Goal: Task Accomplishment & Management: Manage account settings

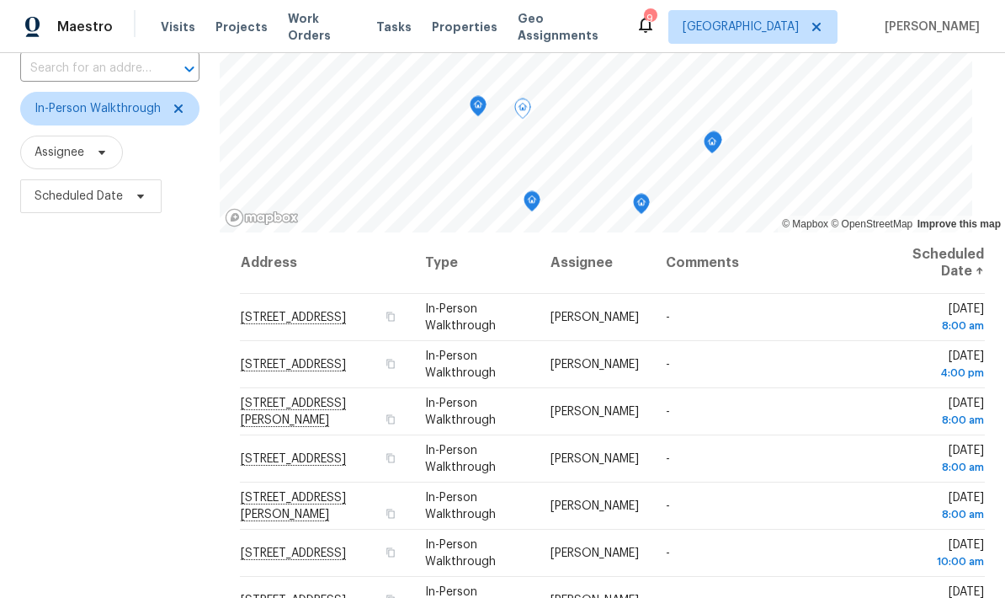
scroll to position [123, 0]
click at [56, 192] on span "Scheduled Date" at bounding box center [79, 197] width 88 height 17
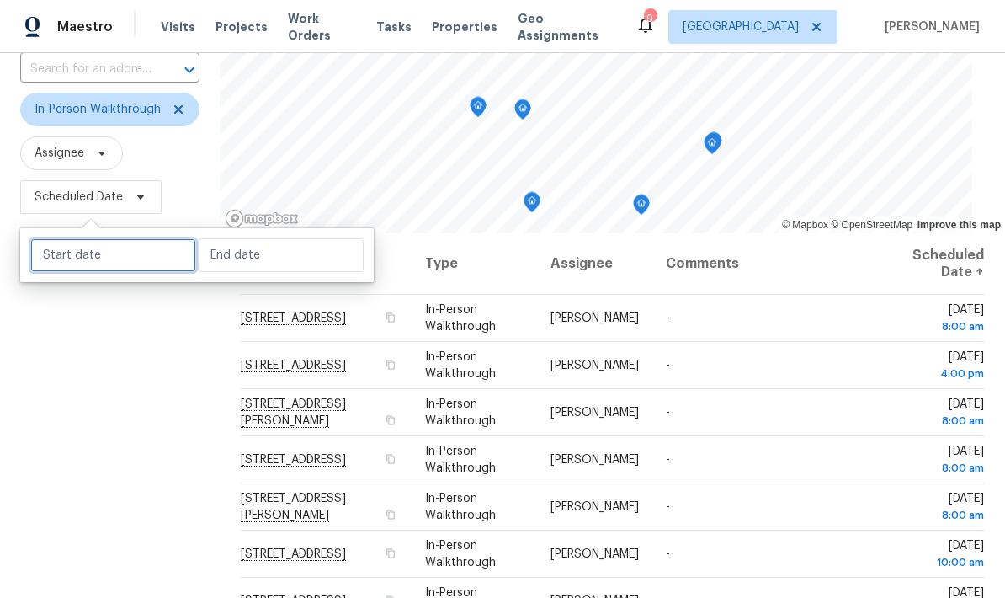
click at [51, 264] on input "text" at bounding box center [113, 255] width 166 height 34
select select "8"
select select "2025"
select select "9"
select select "2025"
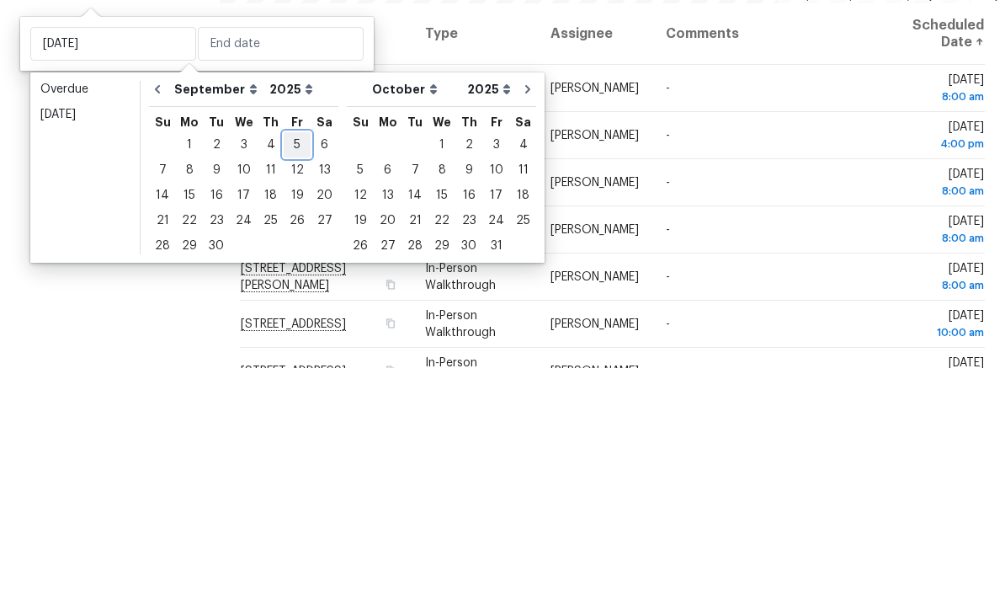
click at [295, 363] on div "5" at bounding box center [297, 375] width 27 height 24
type input "[DATE]"
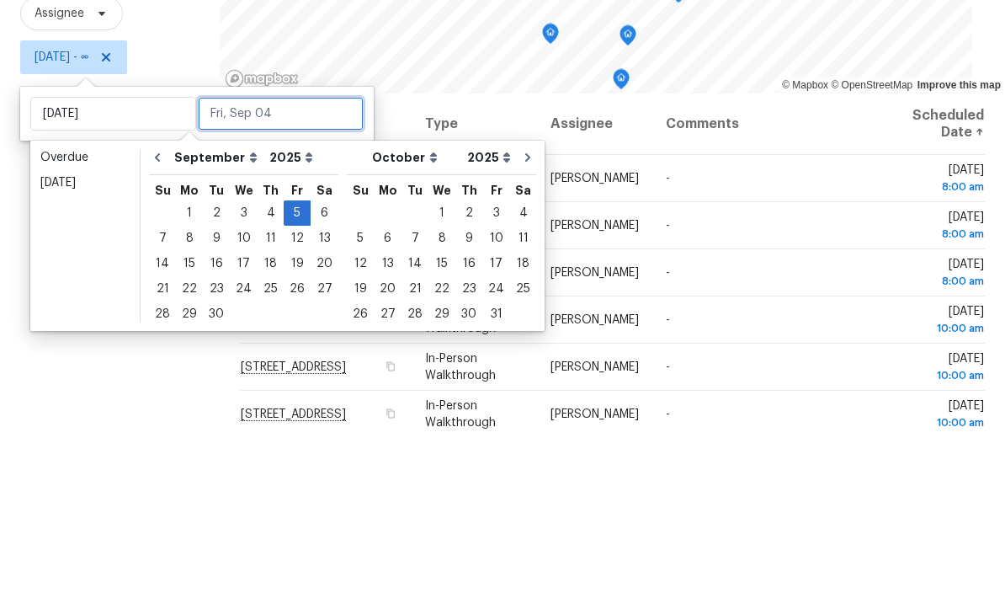
scroll to position [102, 0]
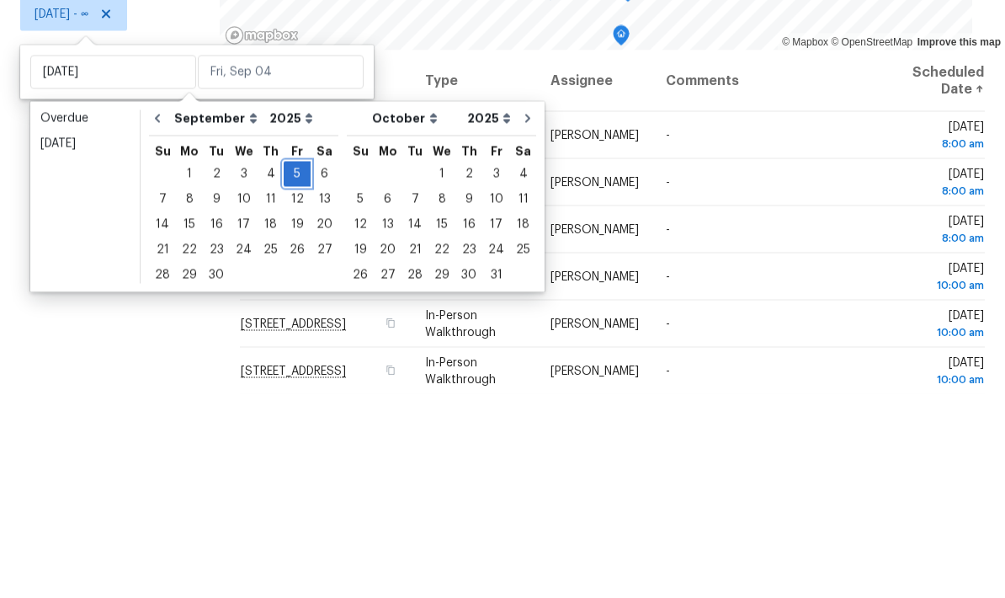
click at [287, 366] on div "5" at bounding box center [297, 378] width 27 height 24
type input "[DATE]"
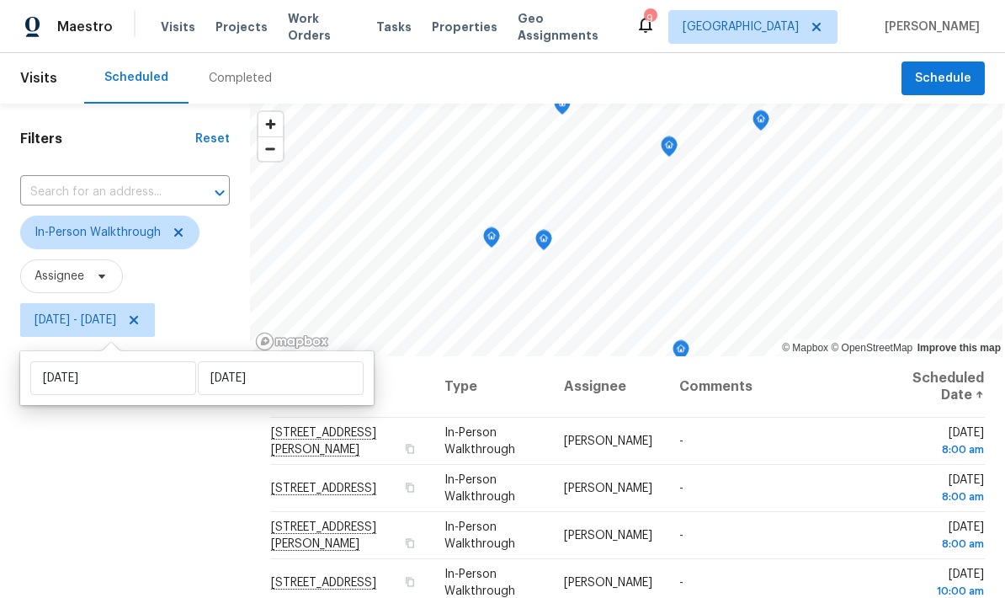
click at [116, 470] on div "Filters Reset ​ In-Person Walkthrough Assignee Fri, Sep 05 - Fri, Sep 05" at bounding box center [125, 469] width 250 height 731
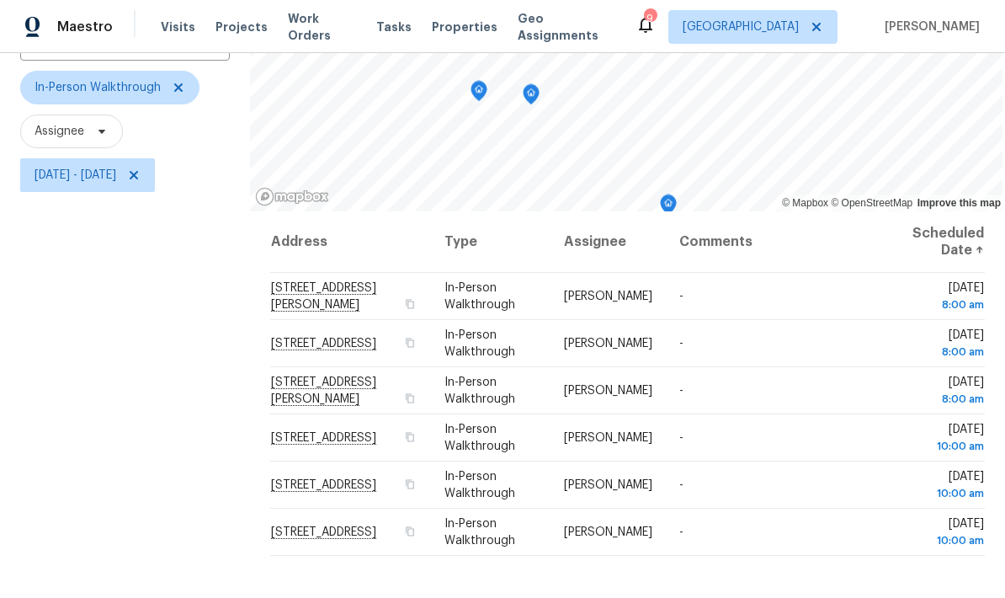
scroll to position [146, 0]
click at [85, 367] on div "Filters Reset ​ In-Person Walkthrough Assignee Fri, Sep 05 - Fri, Sep 05" at bounding box center [125, 323] width 250 height 731
click at [183, 88] on icon at bounding box center [178, 86] width 13 height 13
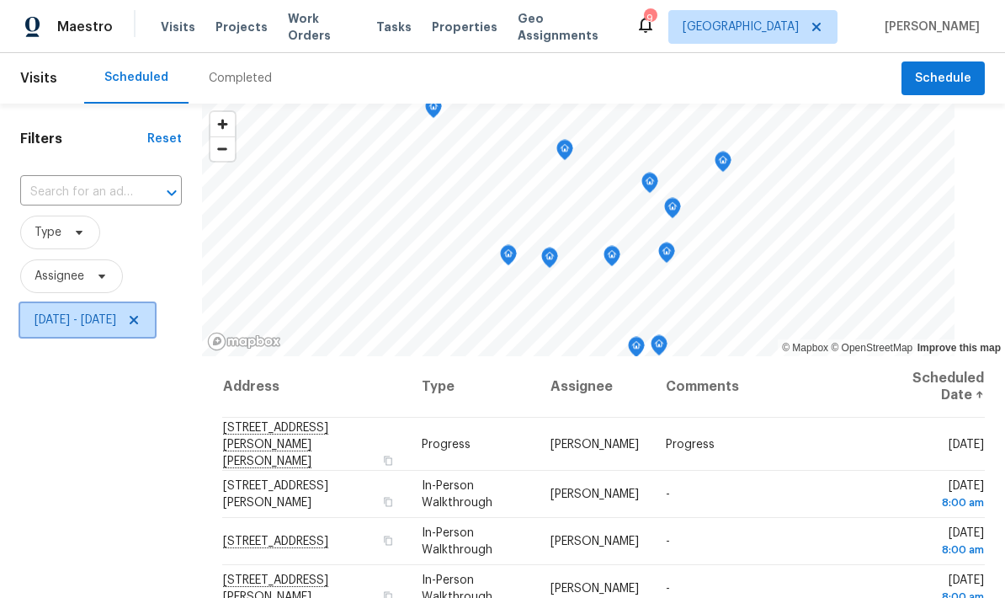
click at [141, 327] on icon at bounding box center [133, 319] width 13 height 13
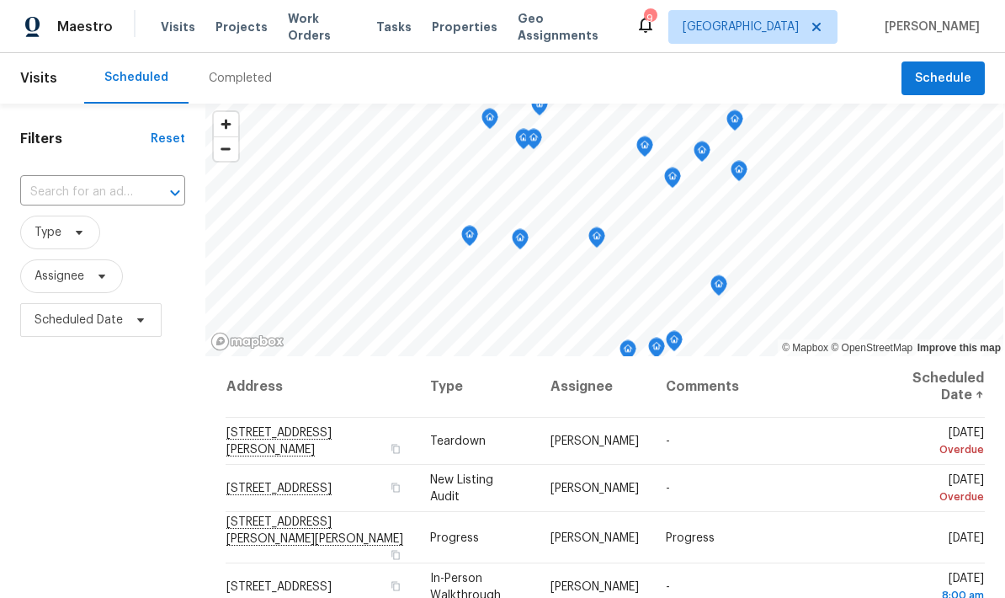
click at [442, 27] on span "Properties" at bounding box center [465, 27] width 66 height 17
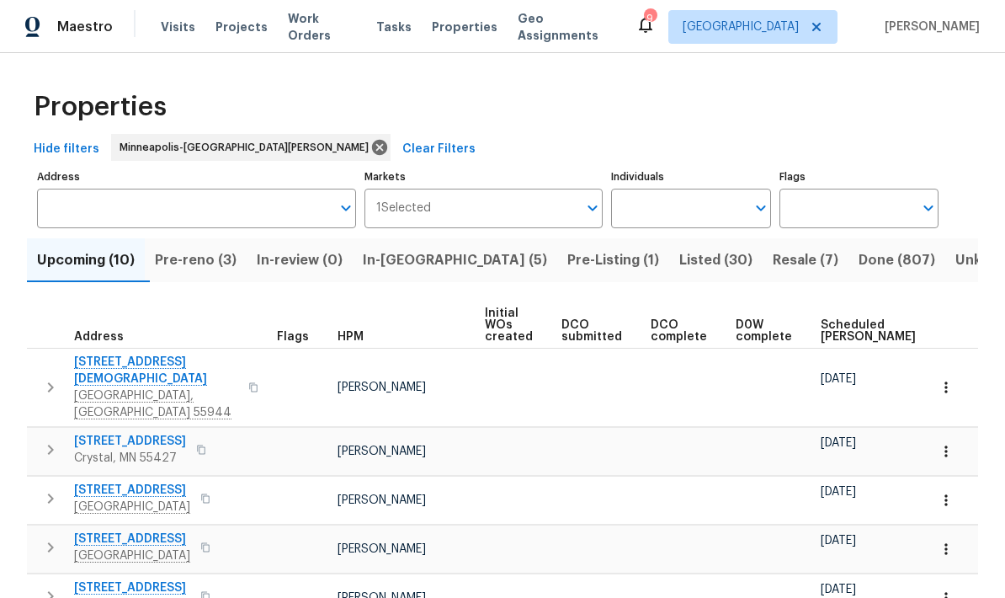
click at [192, 269] on span "Pre-reno (3)" at bounding box center [196, 260] width 82 height 24
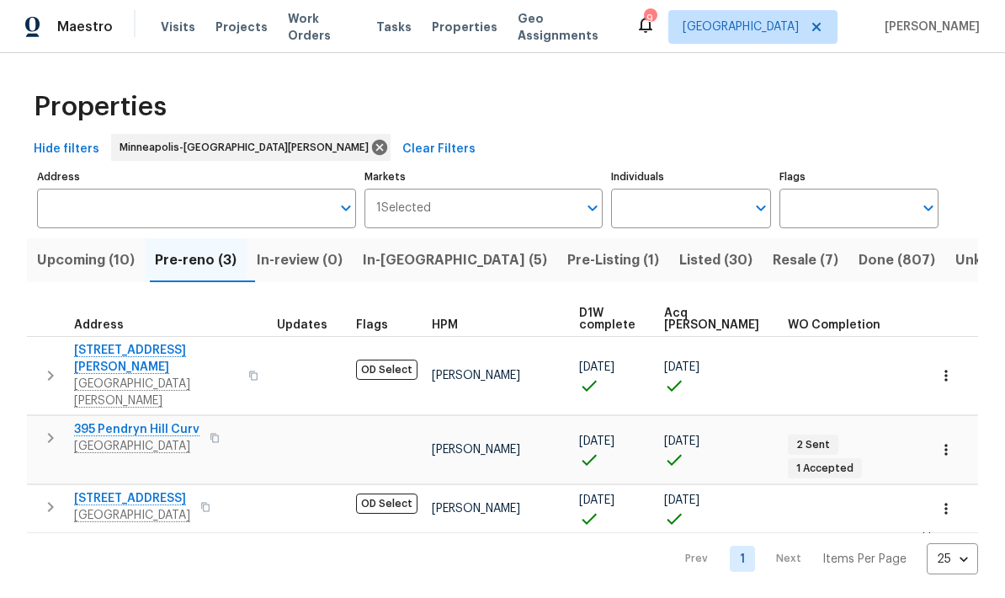
click at [113, 421] on span "395 Pendryn Hill Curv" at bounding box center [136, 429] width 125 height 17
click at [950, 441] on icon "button" at bounding box center [946, 449] width 17 height 17
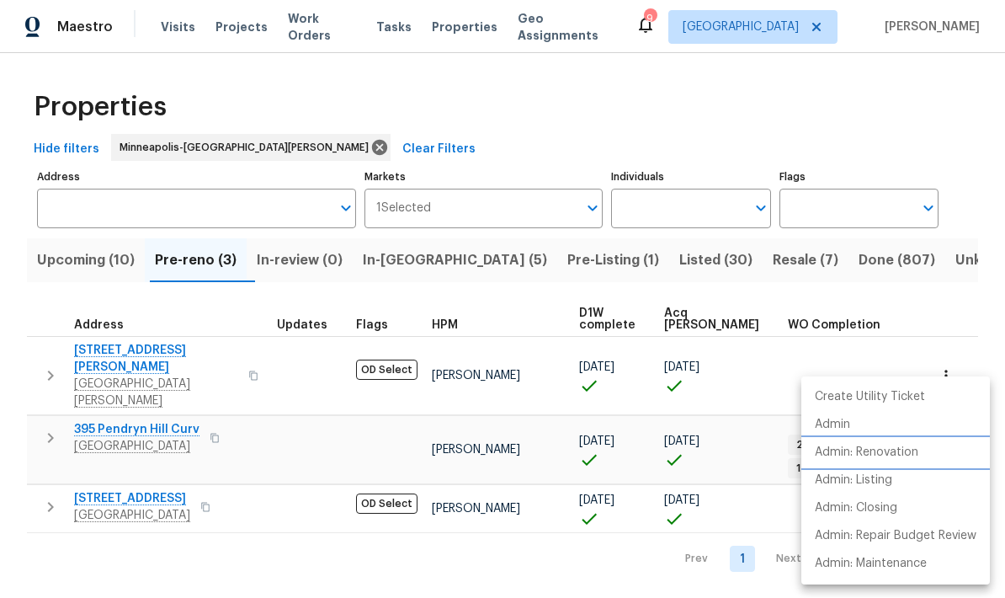
click at [873, 456] on p "Admin: Renovation" at bounding box center [867, 453] width 104 height 18
click at [500, 267] on div at bounding box center [502, 299] width 1005 height 598
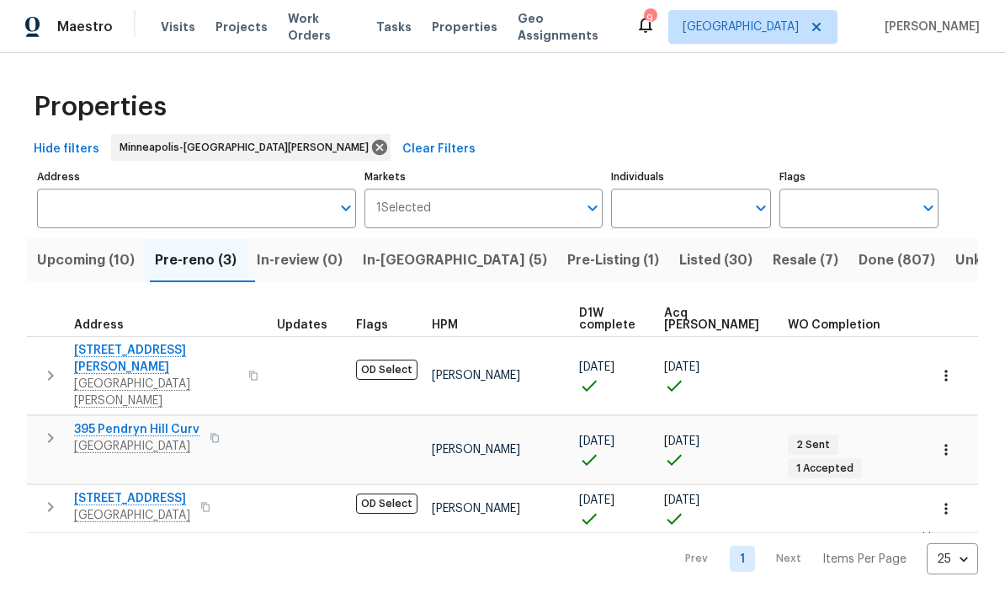
click at [567, 267] on span "Pre-Listing (1)" at bounding box center [613, 260] width 92 height 24
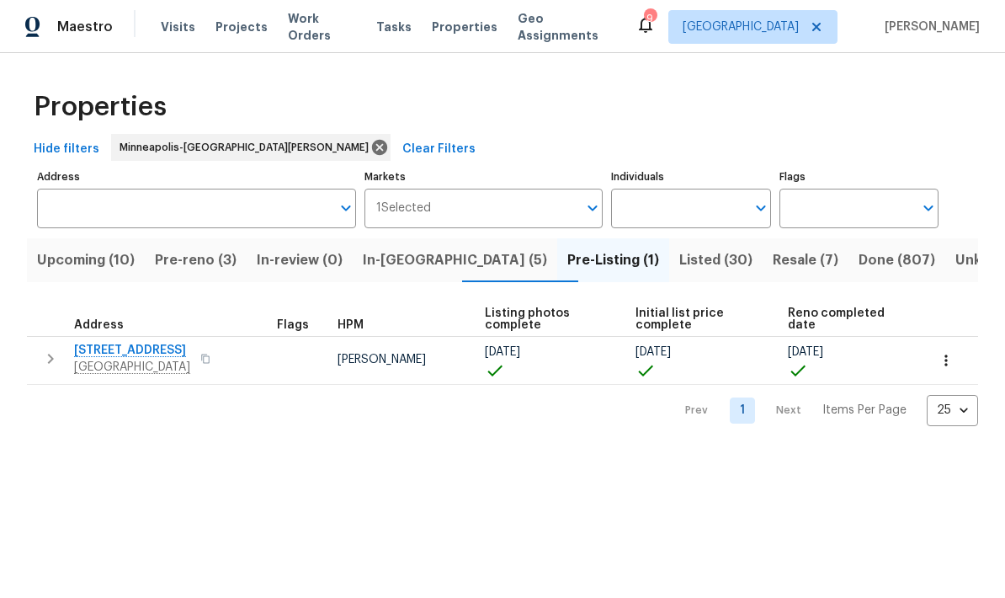
click at [99, 355] on span "5167 148th St W" at bounding box center [132, 350] width 116 height 17
click at [71, 215] on input "Address" at bounding box center [184, 209] width 294 height 40
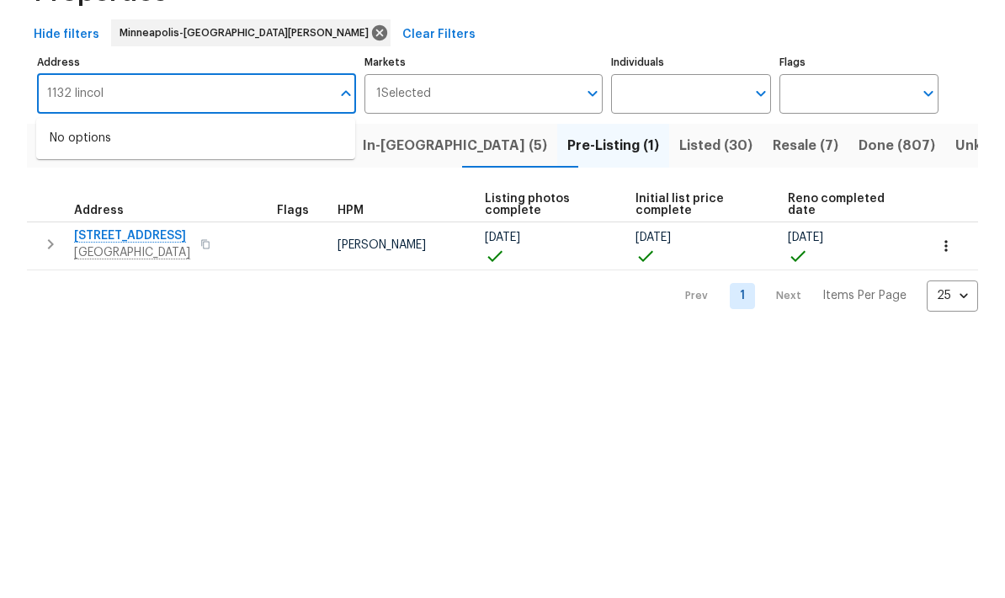
type input "1132 lincoln"
click at [104, 239] on li "1132 Lincoln Ct St. Paul Park MN 55071" at bounding box center [195, 253] width 319 height 29
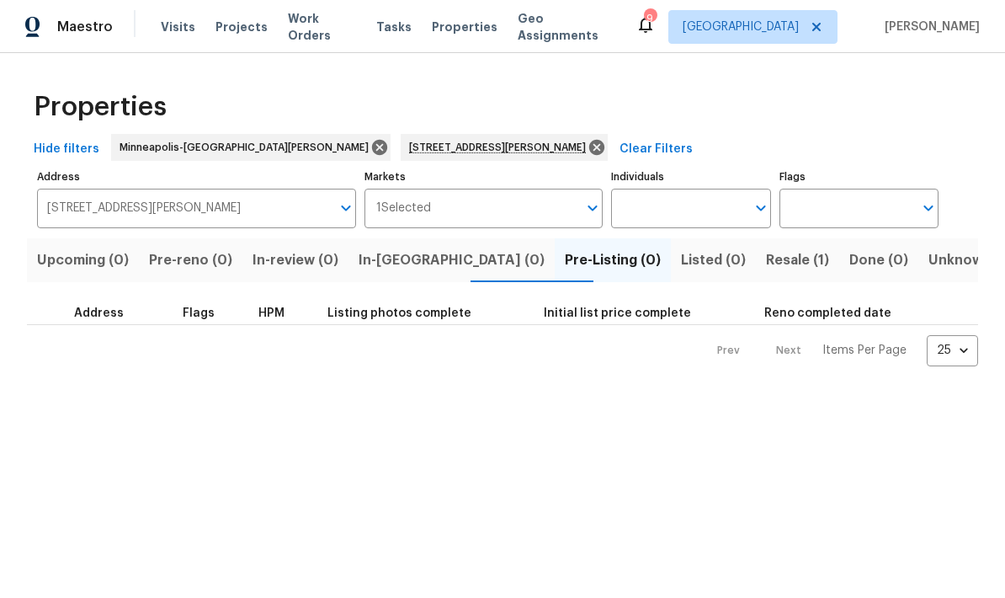
click at [766, 267] on span "Resale (1)" at bounding box center [797, 260] width 63 height 24
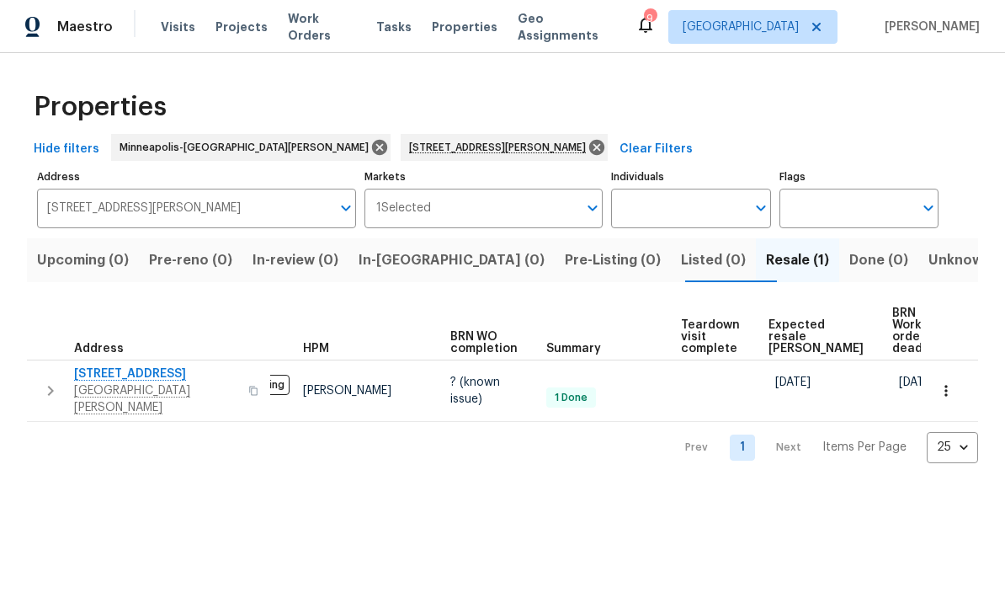
scroll to position [0, 62]
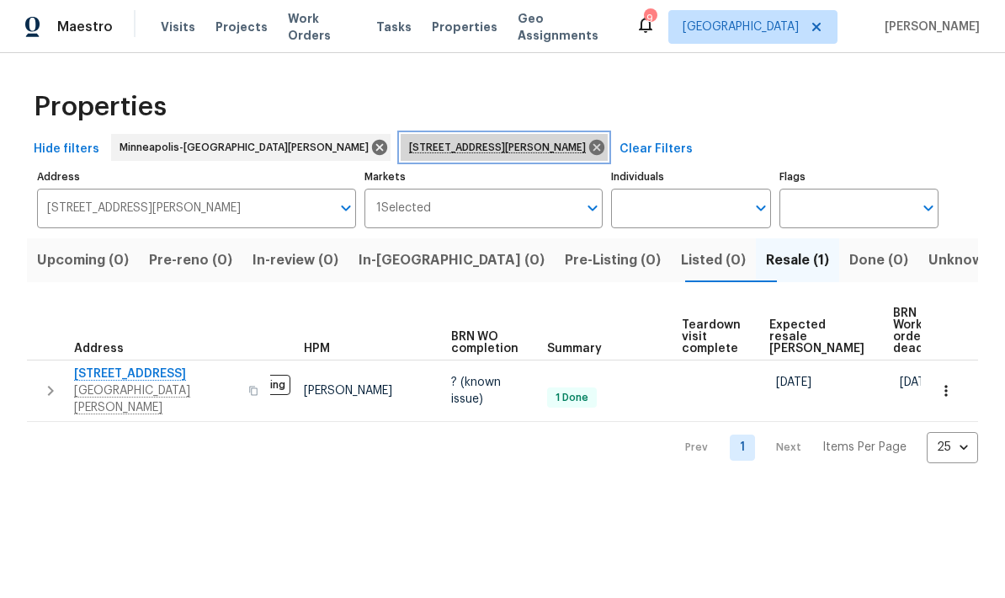
click at [589, 143] on icon at bounding box center [596, 147] width 15 height 15
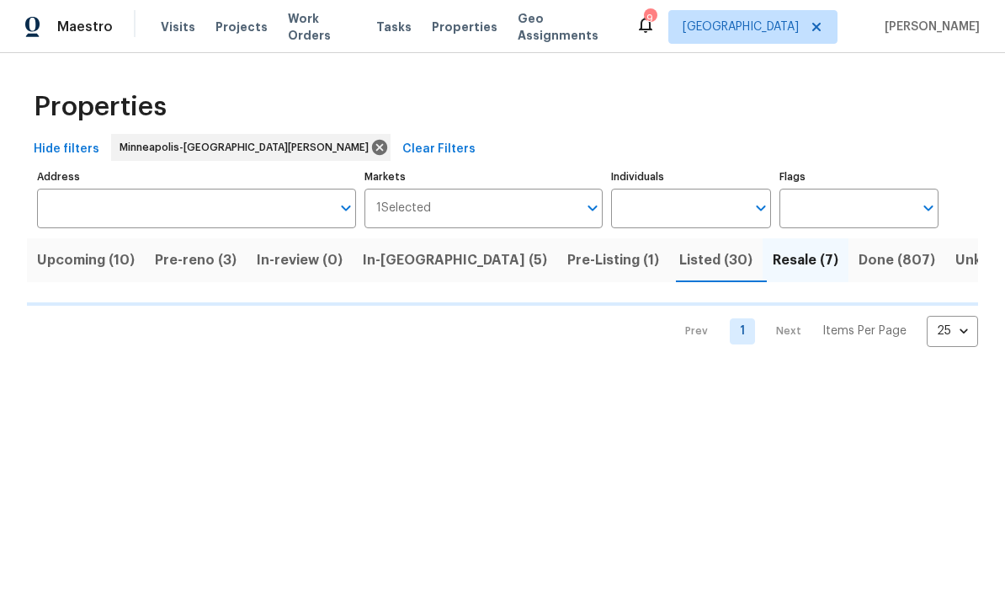
click at [78, 203] on input "Address" at bounding box center [184, 209] width 294 height 40
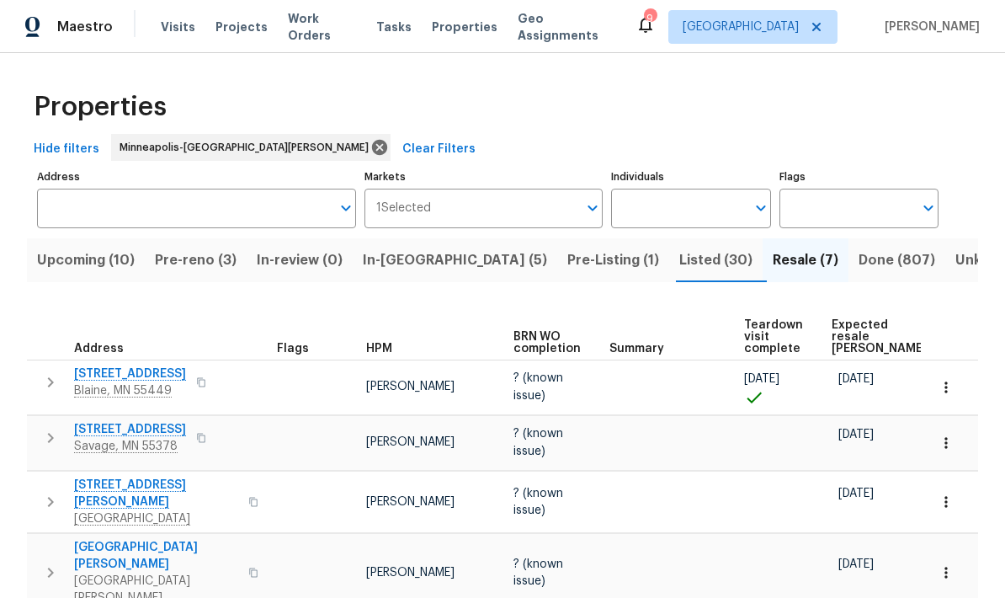
click at [72, 212] on input "Address" at bounding box center [184, 209] width 294 height 40
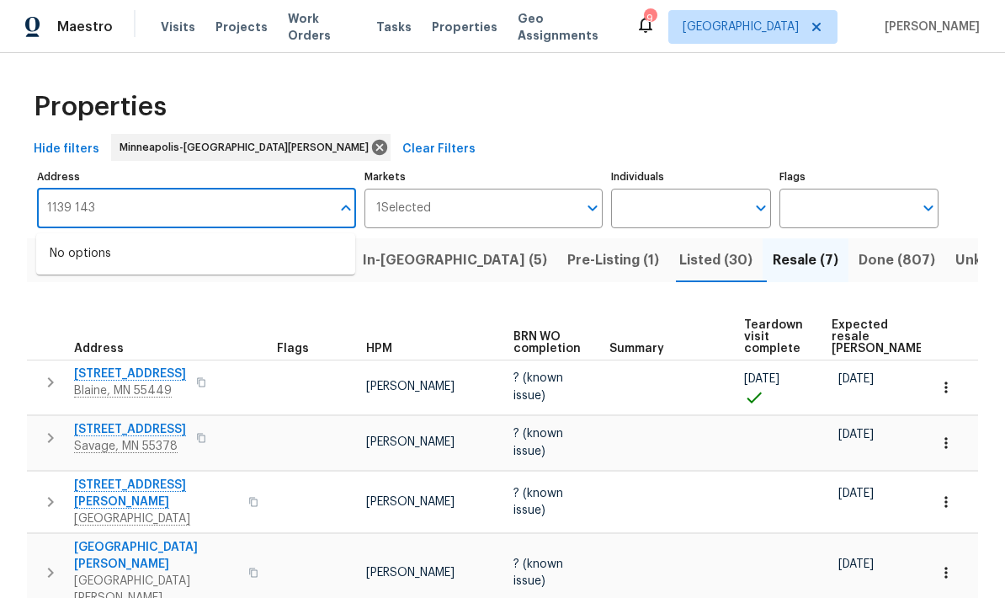
click at [104, 212] on input "1139 143" at bounding box center [184, 209] width 294 height 40
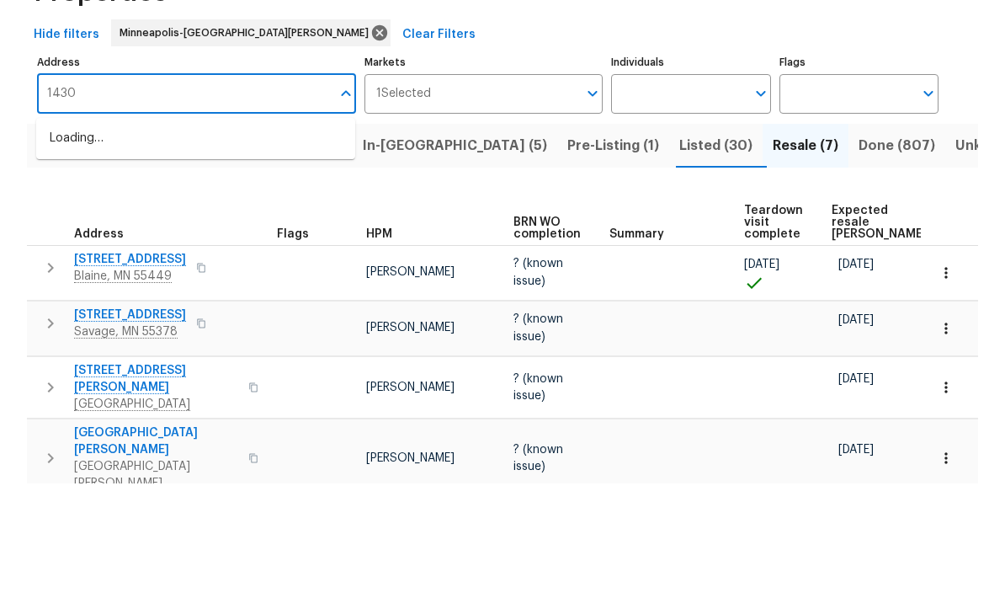
type input "1430"
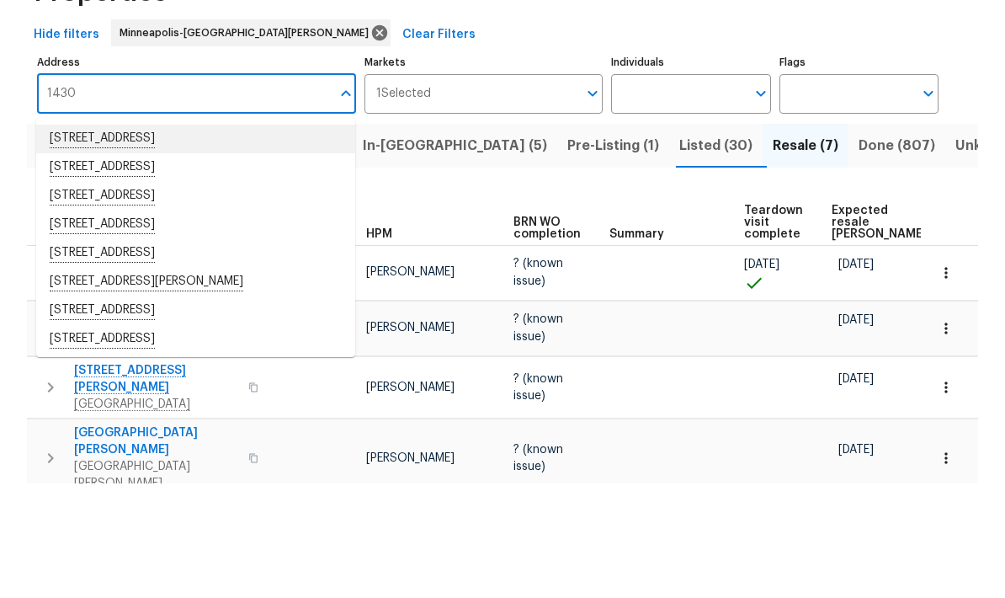
click at [94, 239] on li "1430 139th St E Rosemount MN 55068" at bounding box center [195, 253] width 319 height 29
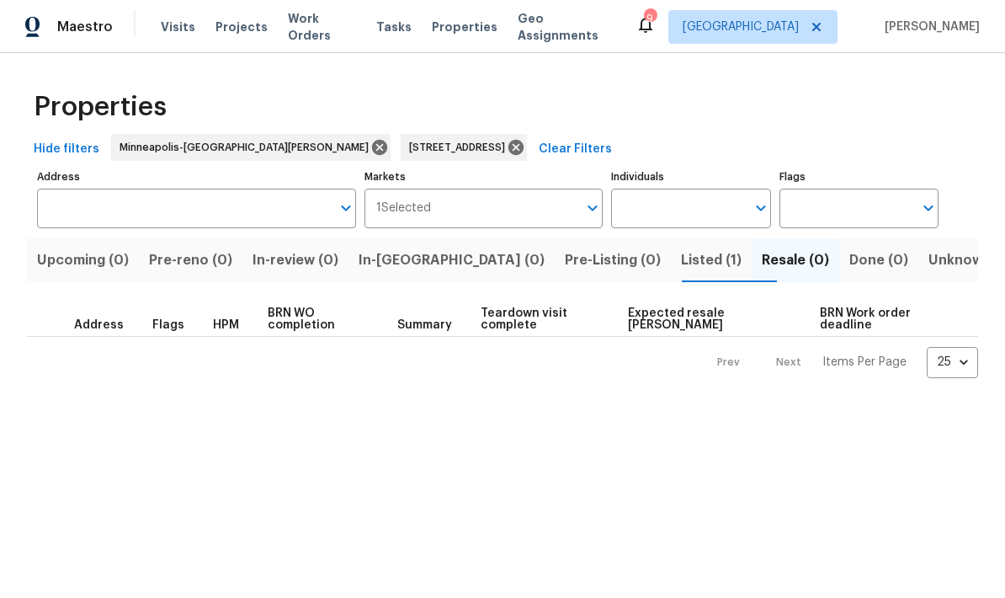
type input "1430 139th St E Rosemount MN 55068"
click at [681, 269] on span "Listed (1)" at bounding box center [711, 260] width 61 height 24
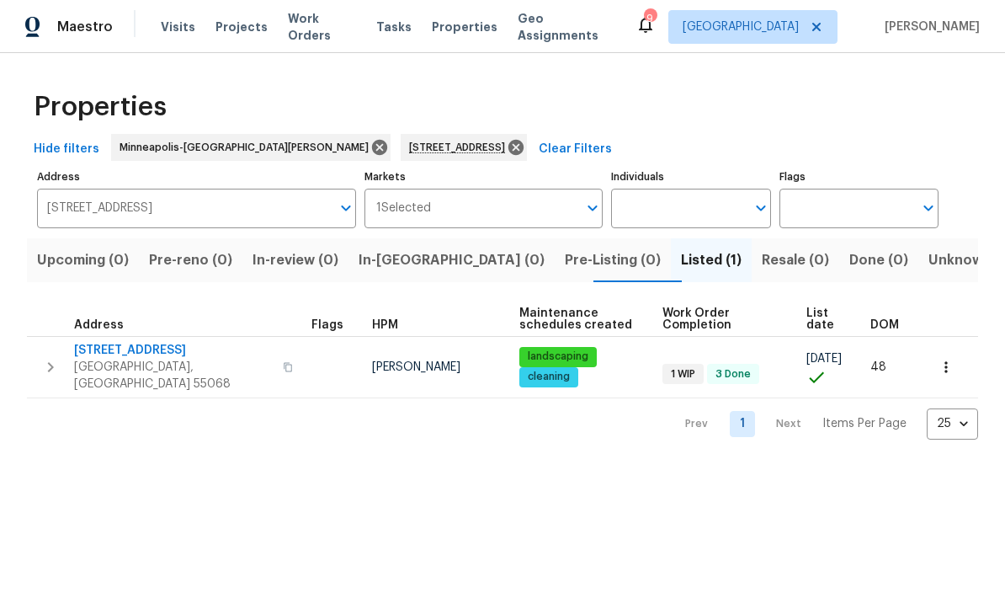
click at [88, 359] on span "1430 139th St E" at bounding box center [173, 350] width 199 height 17
click at [951, 362] on icon "button" at bounding box center [946, 367] width 17 height 17
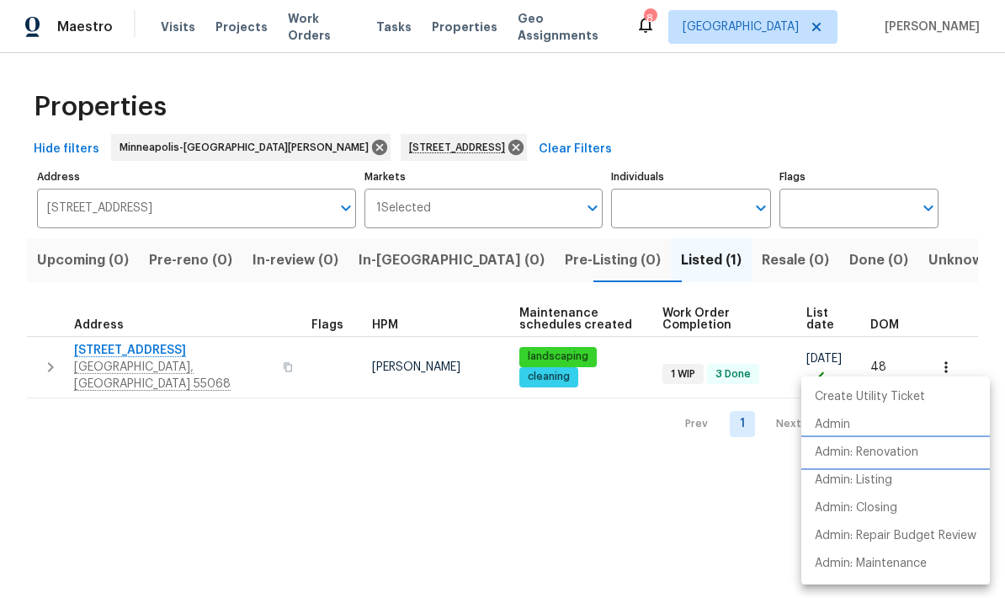
click at [883, 447] on p "Admin: Renovation" at bounding box center [867, 453] width 104 height 18
click at [105, 352] on div at bounding box center [502, 299] width 1005 height 598
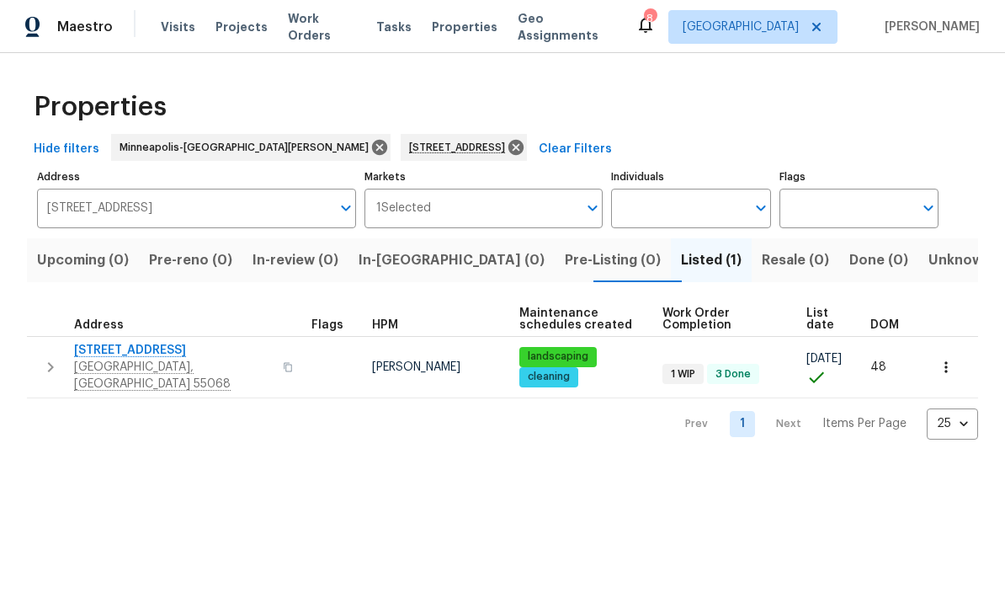
click at [120, 350] on span "1430 139th St E" at bounding box center [173, 350] width 199 height 17
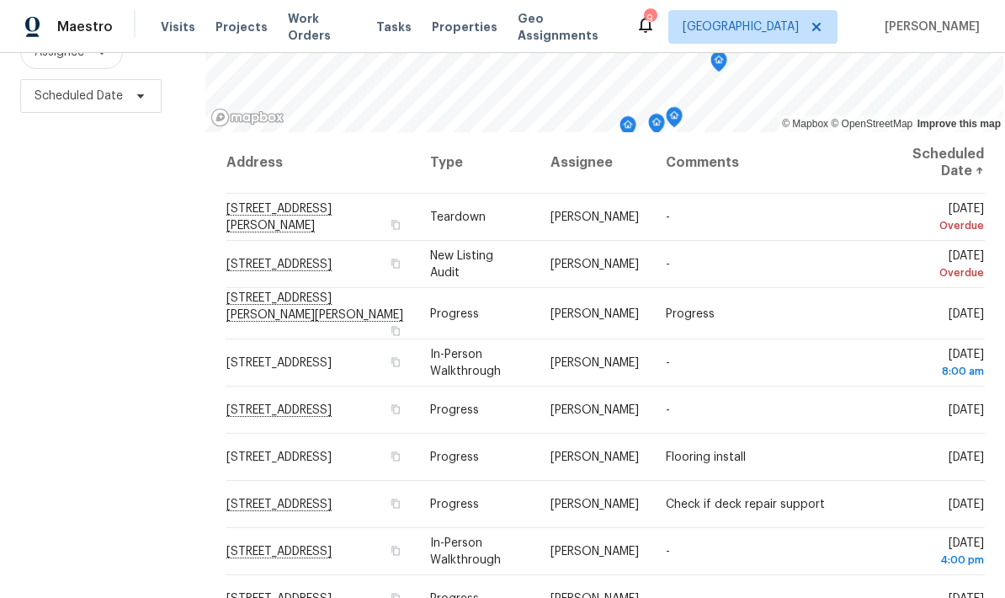
scroll to position [223, 0]
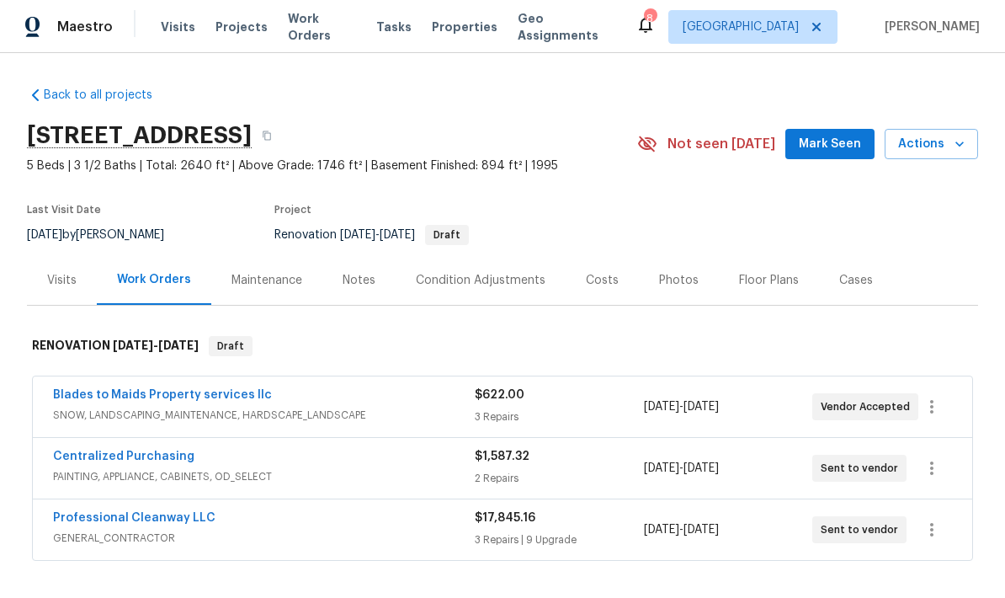
click at [184, 29] on span "Visits" at bounding box center [178, 27] width 35 height 17
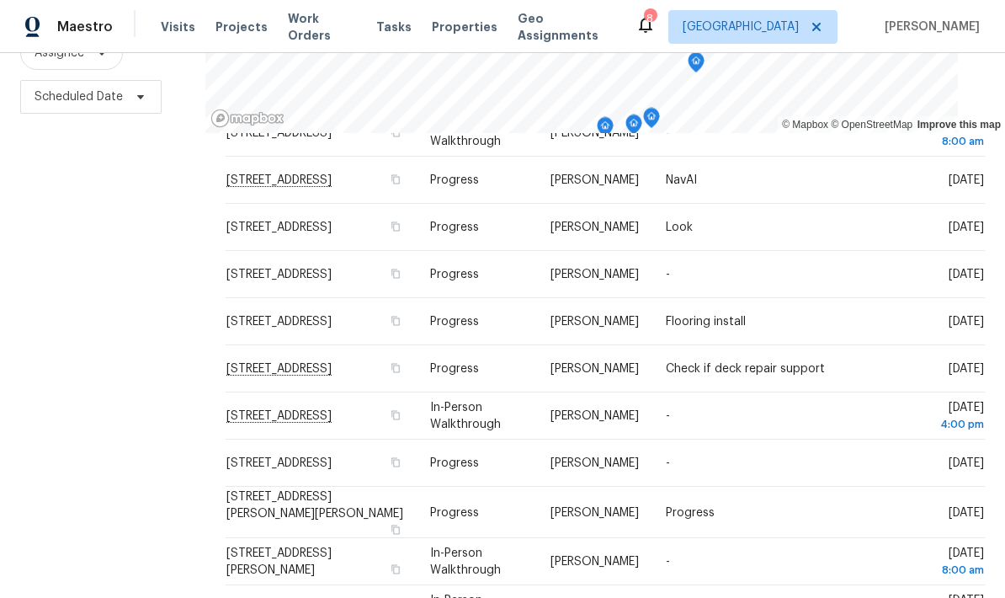
scroll to position [237, 0]
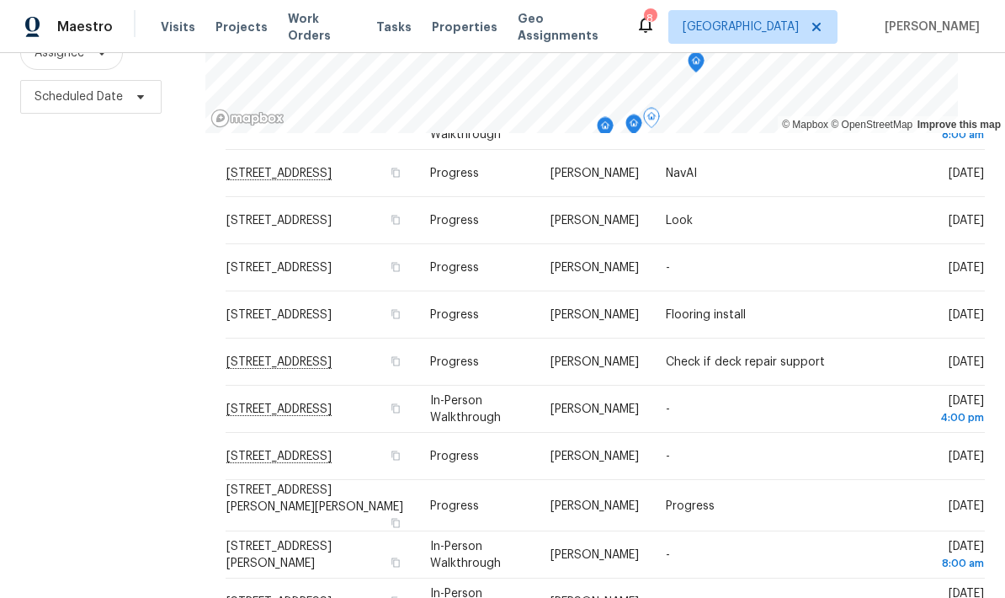
click at [0, 0] on icon at bounding box center [0, 0] width 0 height 0
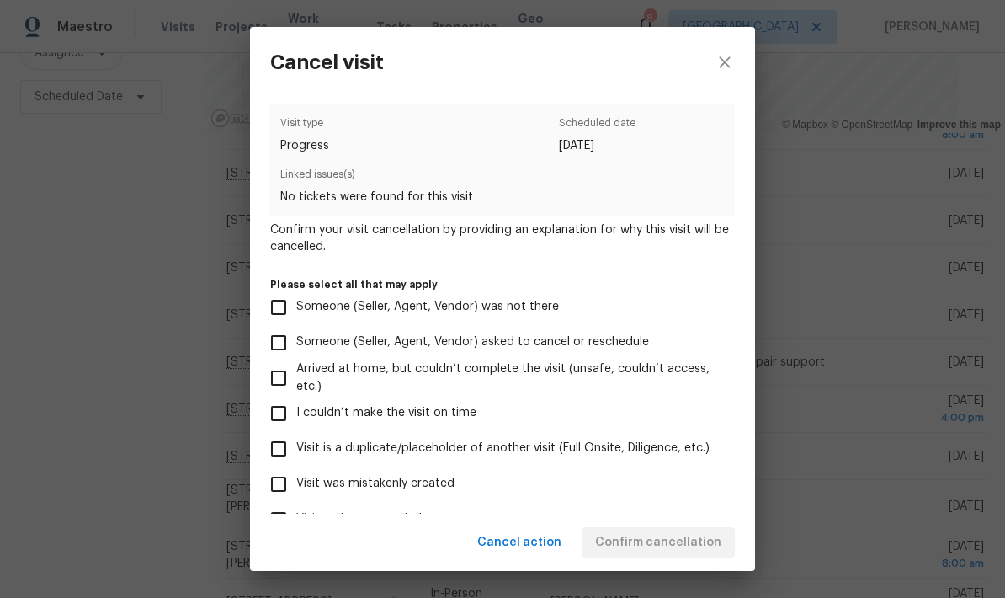
click at [280, 495] on input "Visit was mistakenly created" at bounding box center [278, 483] width 35 height 35
checkbox input "true"
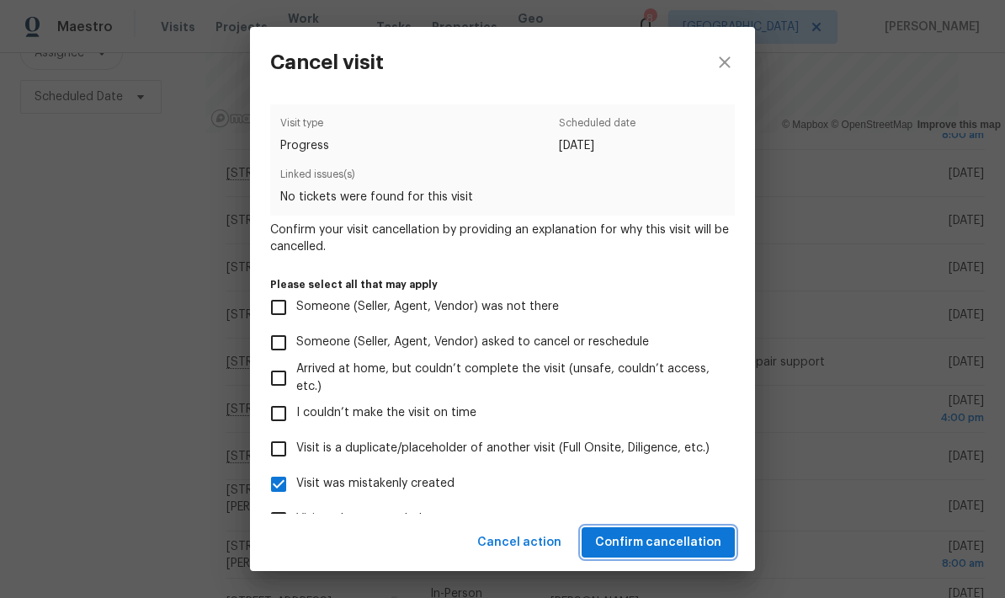
click at [636, 542] on span "Confirm cancellation" at bounding box center [658, 542] width 126 height 21
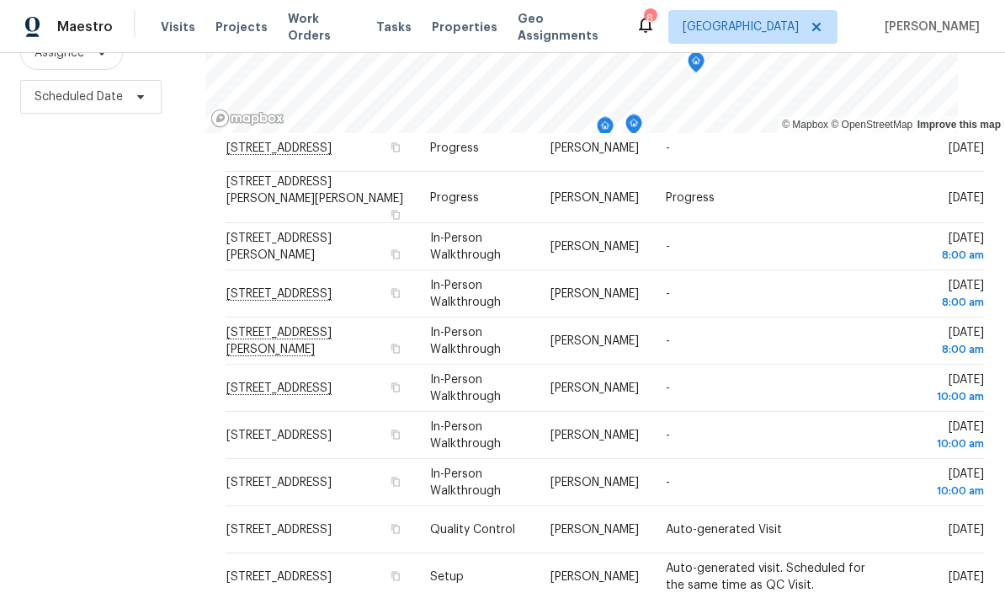
scroll to position [517, 0]
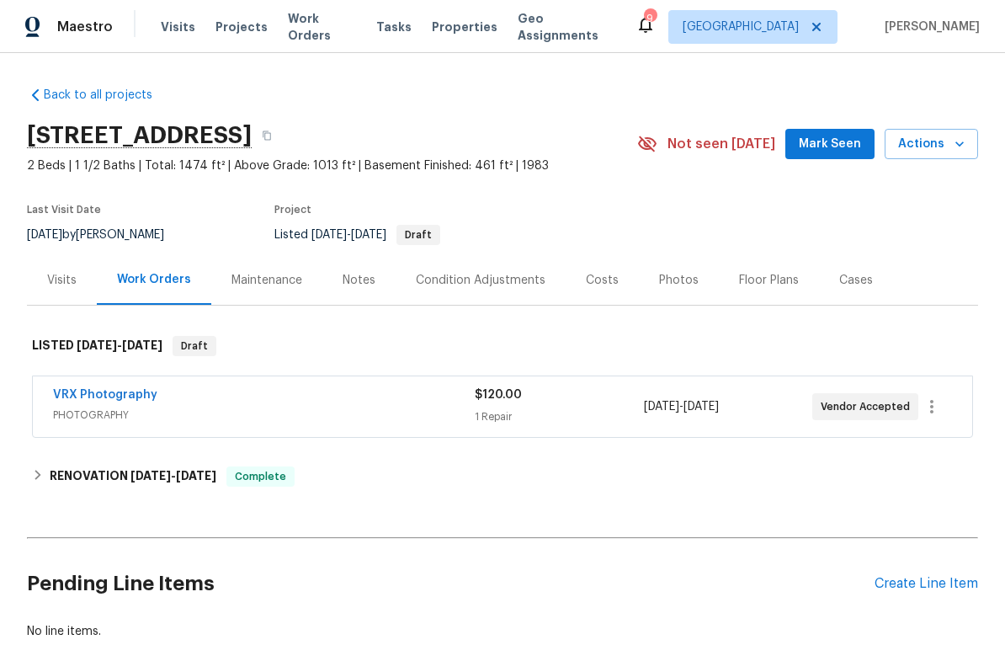
click at [960, 145] on icon "button" at bounding box center [960, 143] width 8 height 5
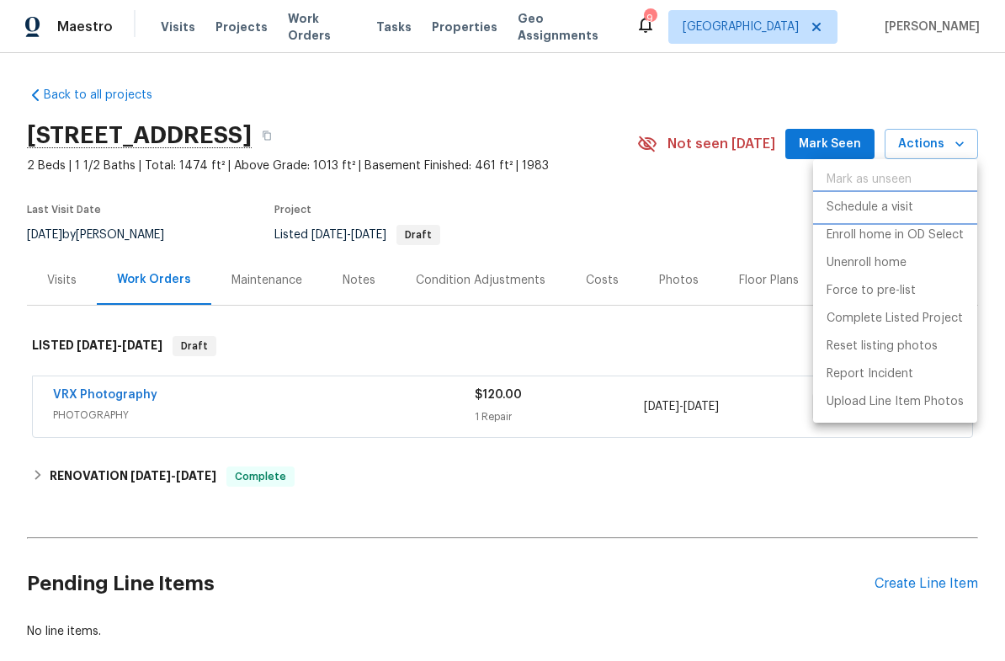
click at [847, 210] on p "Schedule a visit" at bounding box center [870, 208] width 87 height 18
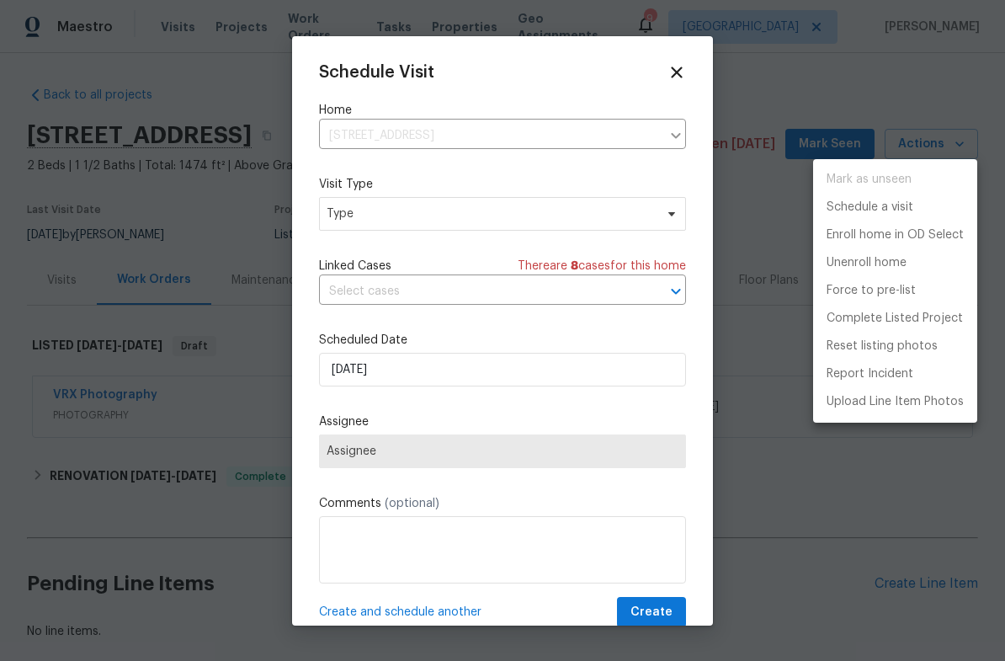
click at [369, 222] on div at bounding box center [502, 330] width 1005 height 661
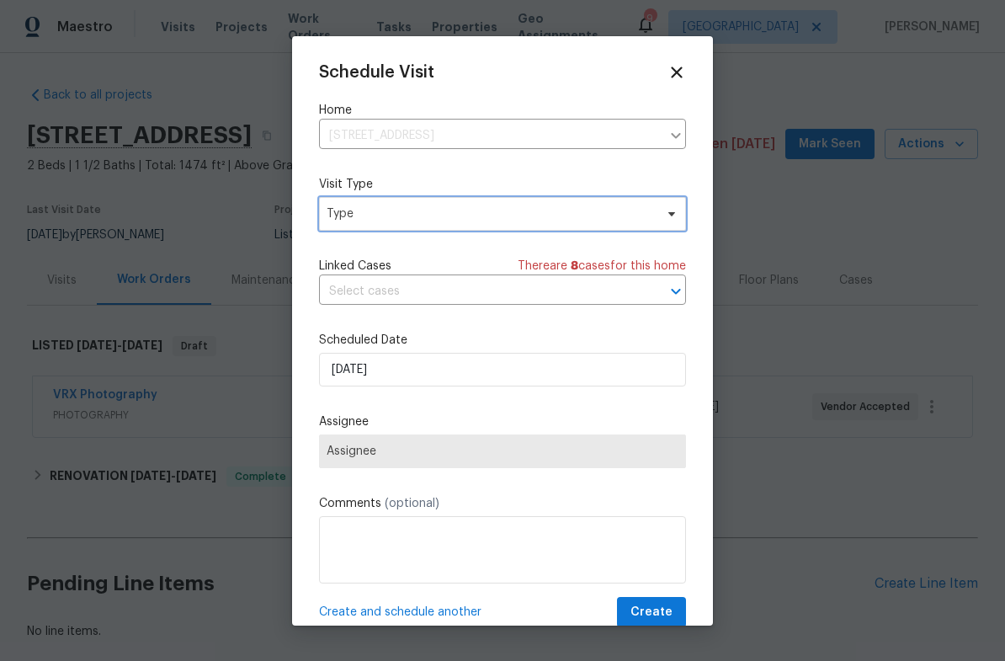
click at [377, 210] on span "Type" at bounding box center [491, 213] width 328 height 17
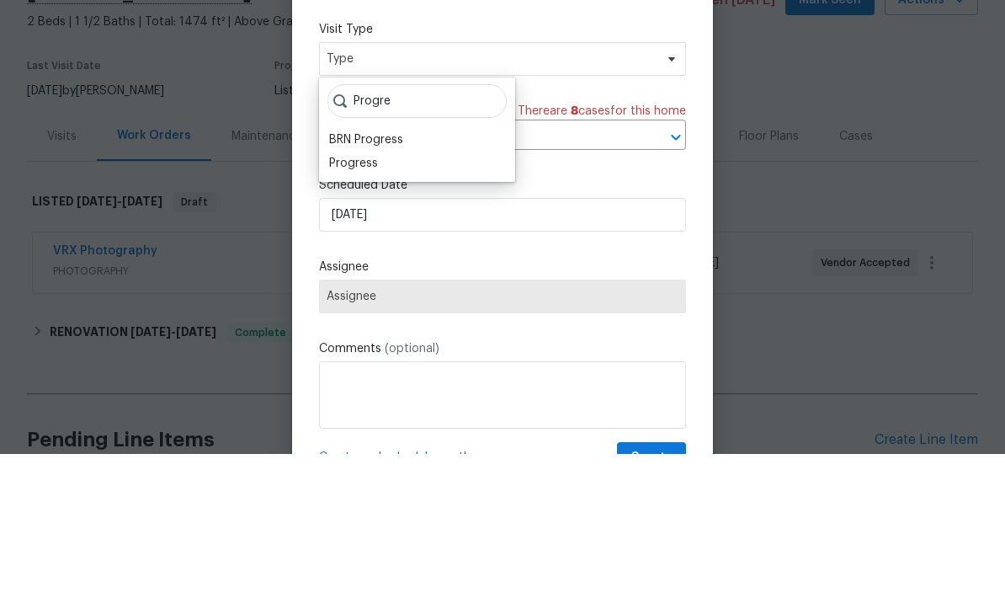
type input "Progre"
click at [350, 299] on div "Progress" at bounding box center [353, 307] width 49 height 17
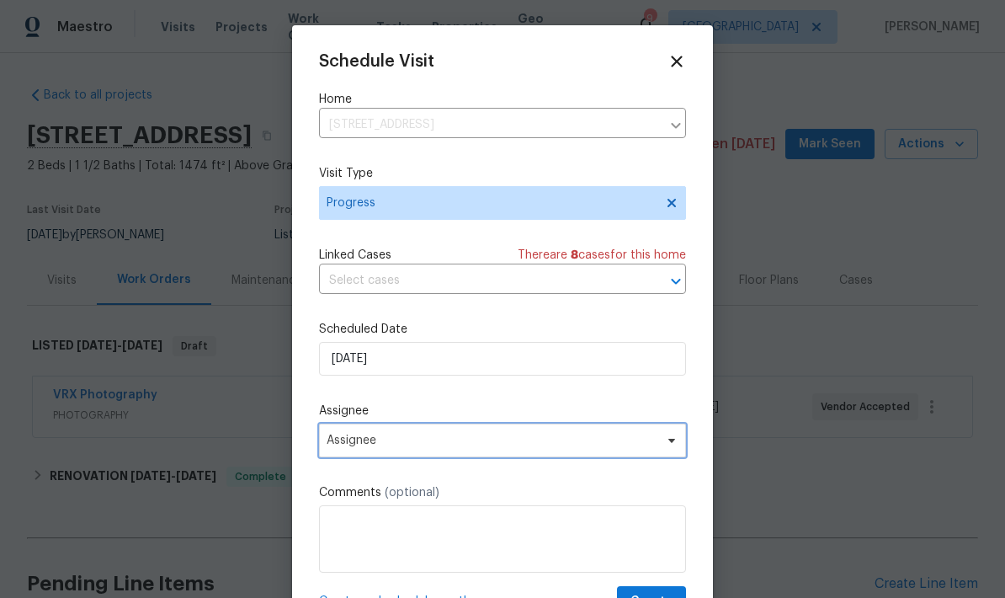
click at [349, 447] on span "Assignee" at bounding box center [492, 440] width 330 height 13
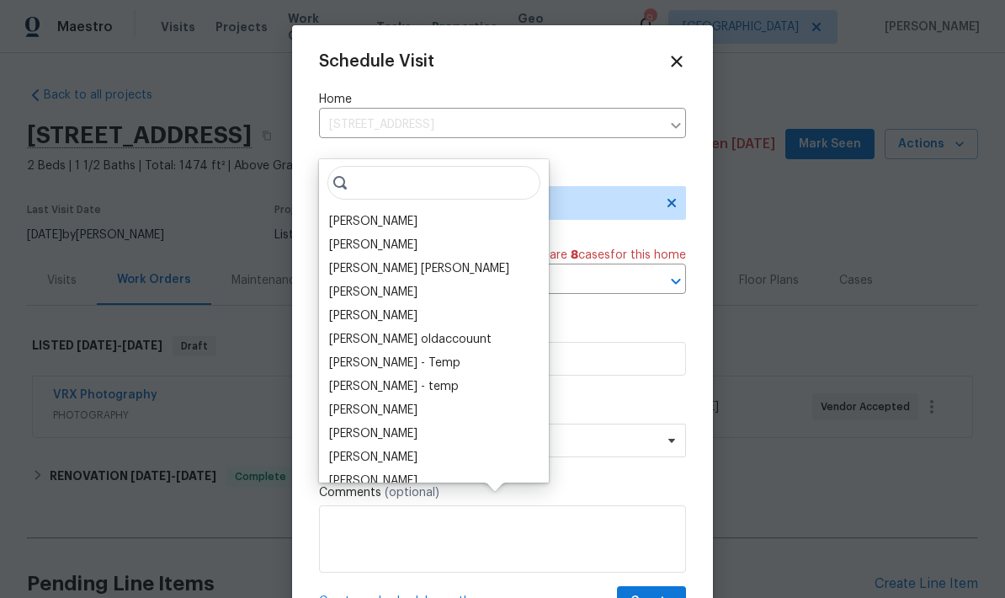
click at [343, 213] on div "[PERSON_NAME]" at bounding box center [373, 221] width 88 height 17
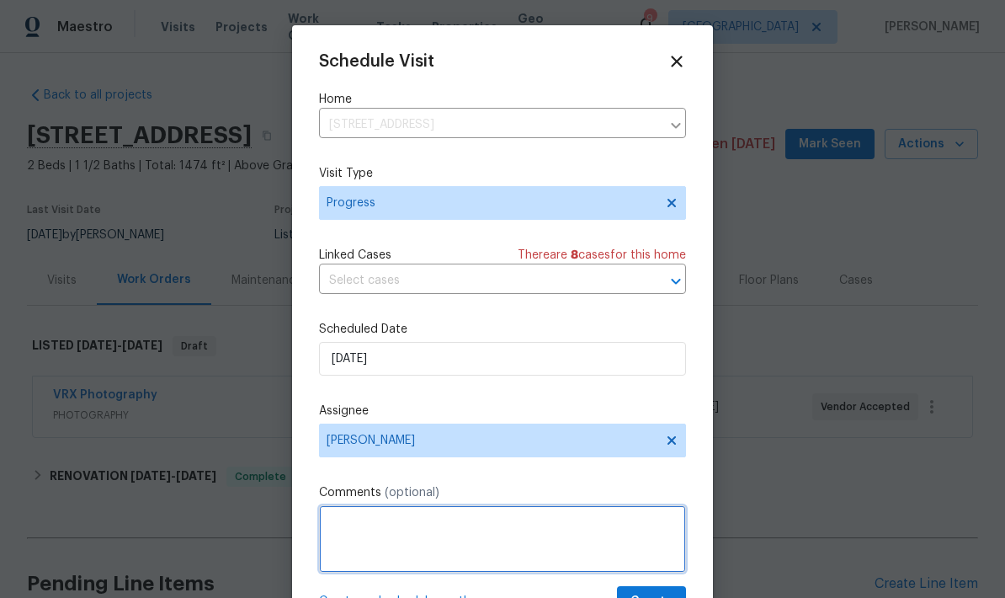
click at [349, 535] on textarea at bounding box center [502, 538] width 367 height 67
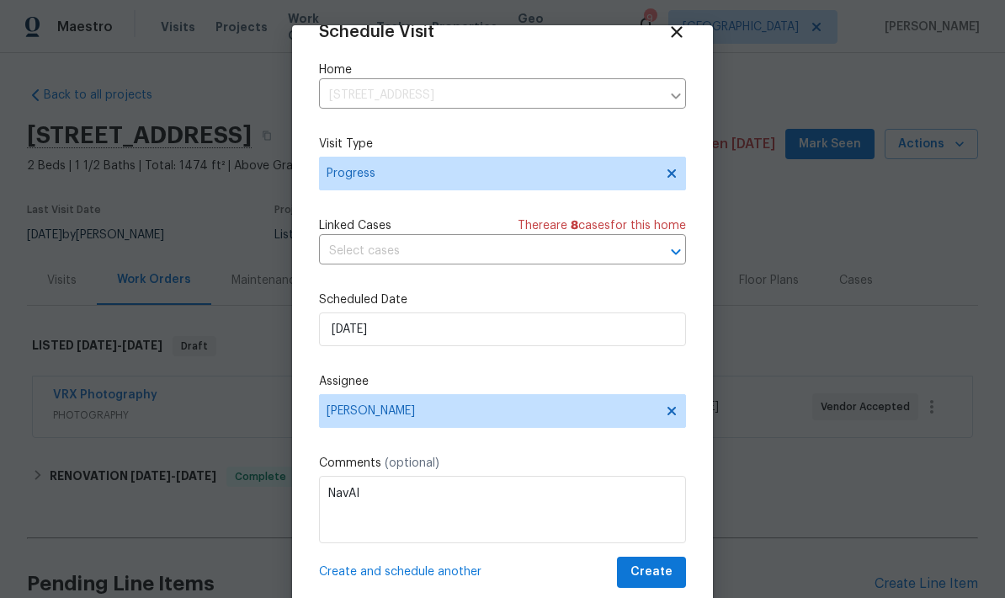
scroll to position [33, 0]
type textarea "NavAI"
click at [647, 566] on span "Create" at bounding box center [652, 572] width 42 height 21
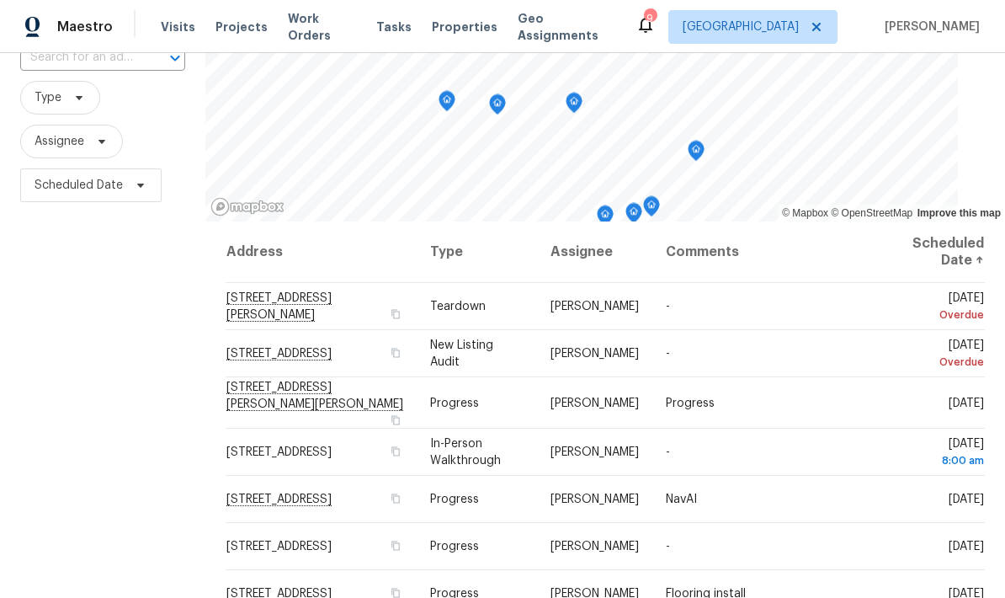
scroll to position [140, 0]
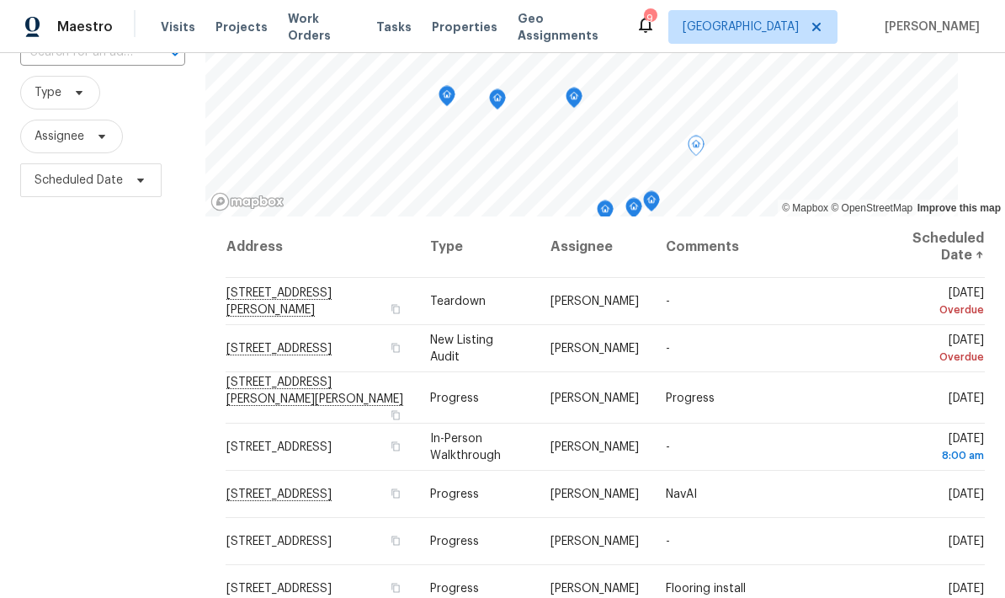
click at [269, 304] on td "[STREET_ADDRESS][PERSON_NAME]" at bounding box center [321, 301] width 191 height 47
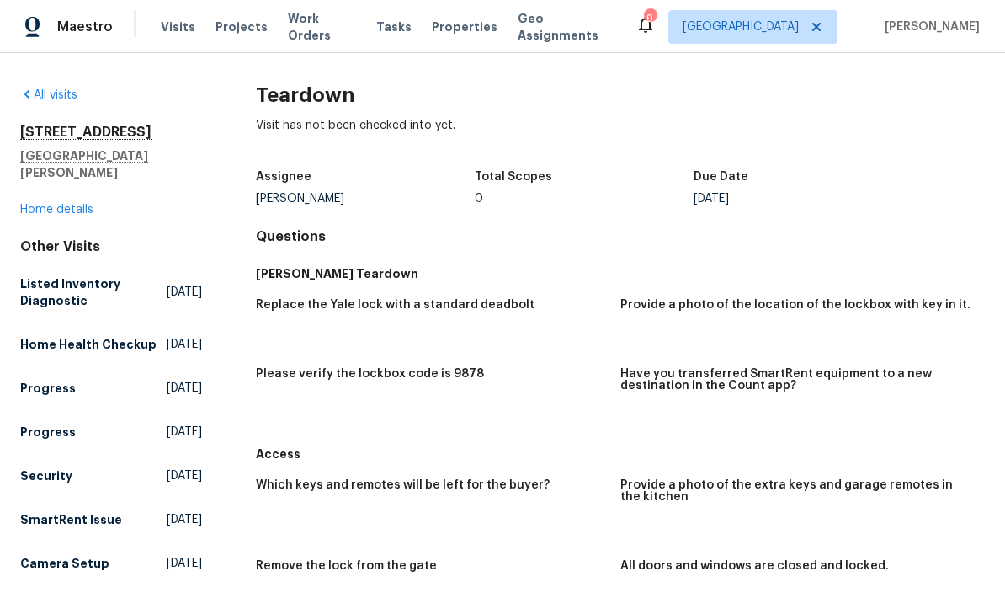
click at [161, 30] on span "Visits" at bounding box center [178, 27] width 35 height 17
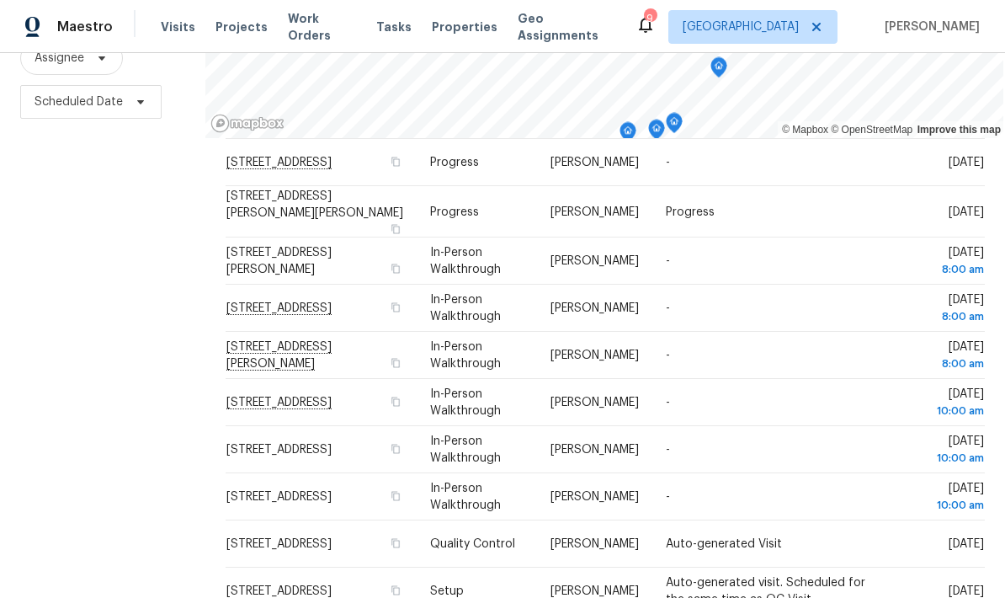
scroll to position [493, 0]
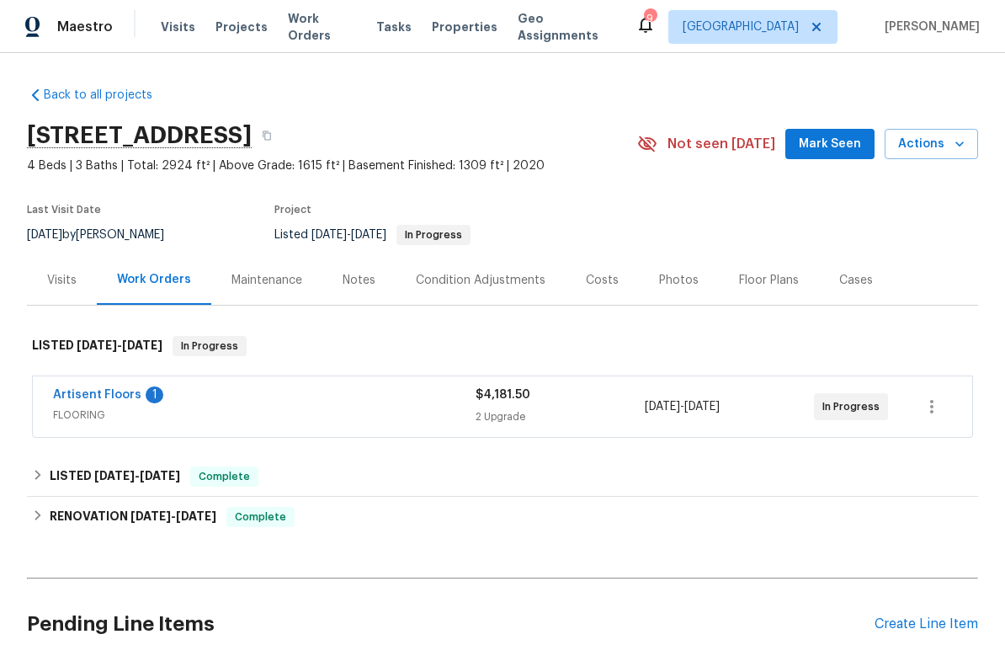
click at [76, 400] on link "Artisent Floors" at bounding box center [97, 395] width 88 height 12
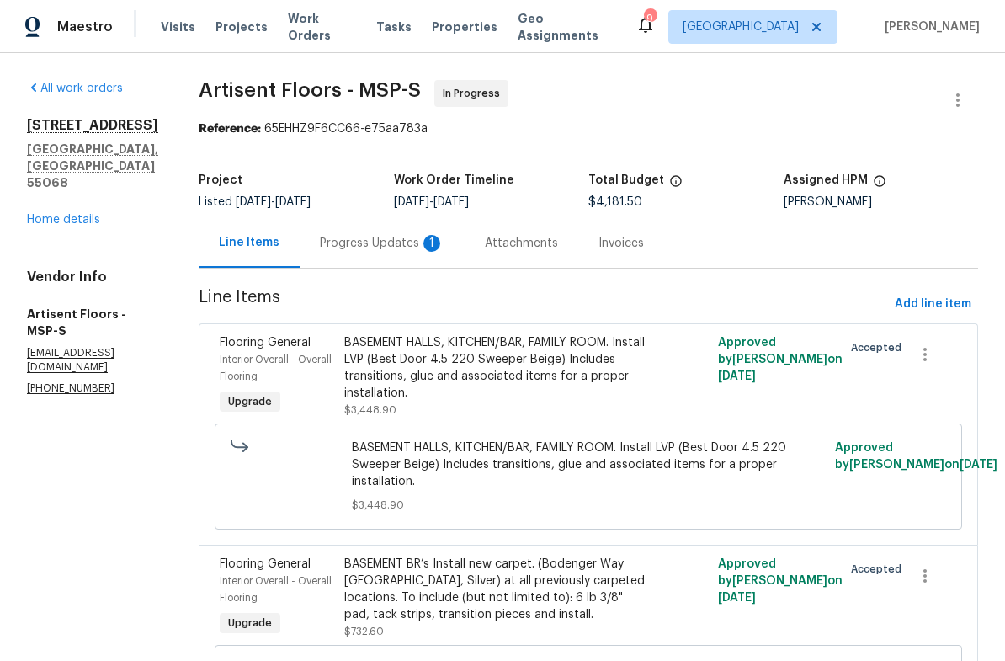
click at [349, 250] on div "Progress Updates 1" at bounding box center [382, 243] width 125 height 17
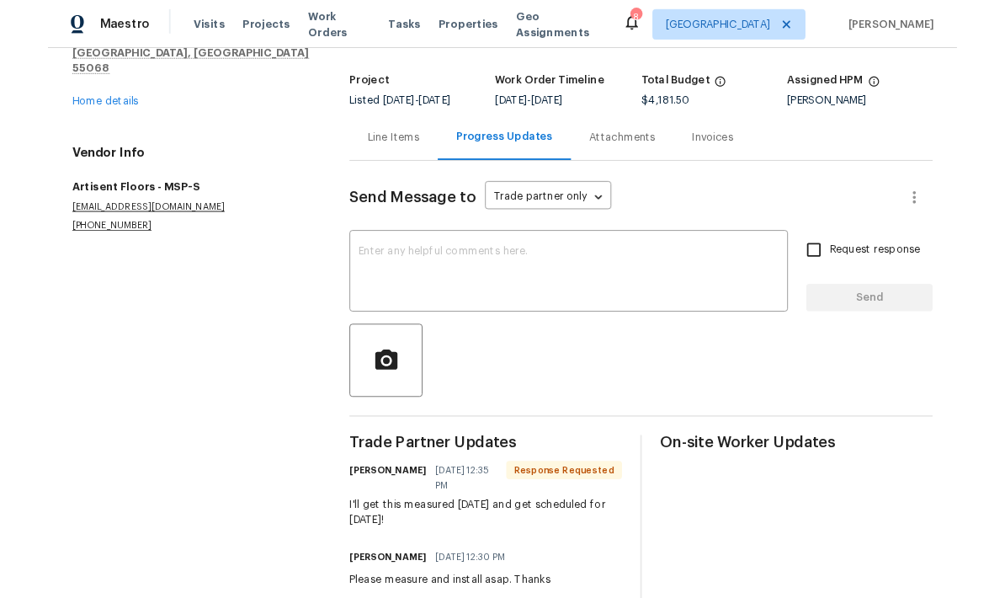
scroll to position [89, 0]
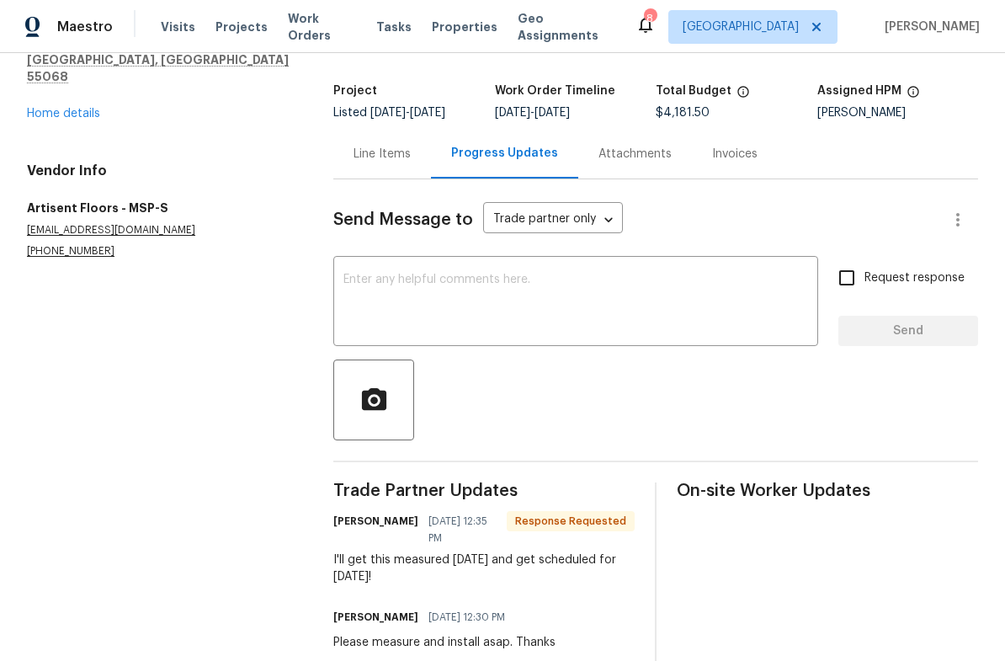
click at [384, 267] on div "x ​" at bounding box center [575, 303] width 485 height 86
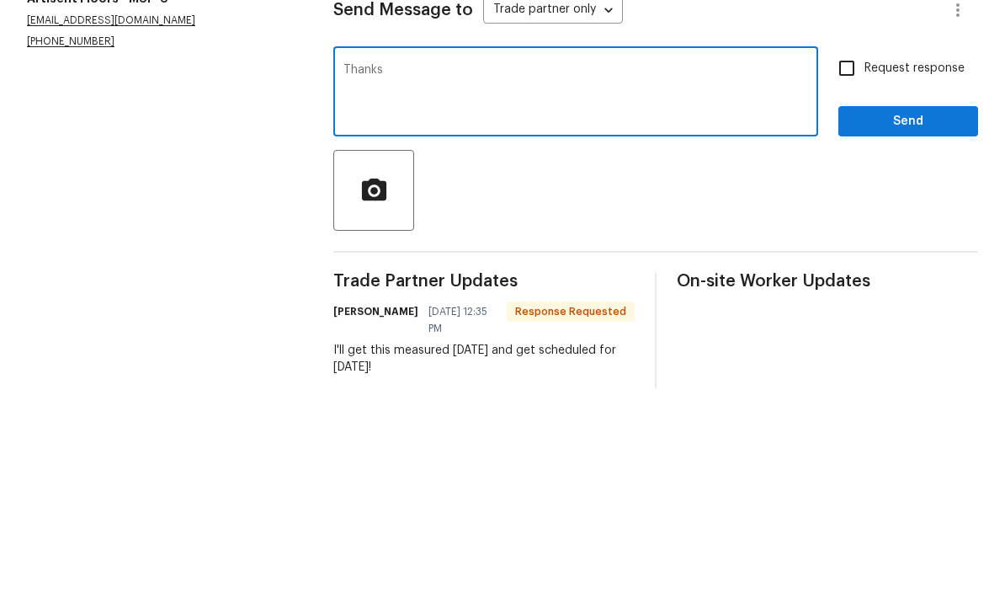
type textarea "Thanks"
click at [854, 260] on input "Request response" at bounding box center [846, 277] width 35 height 35
checkbox input "true"
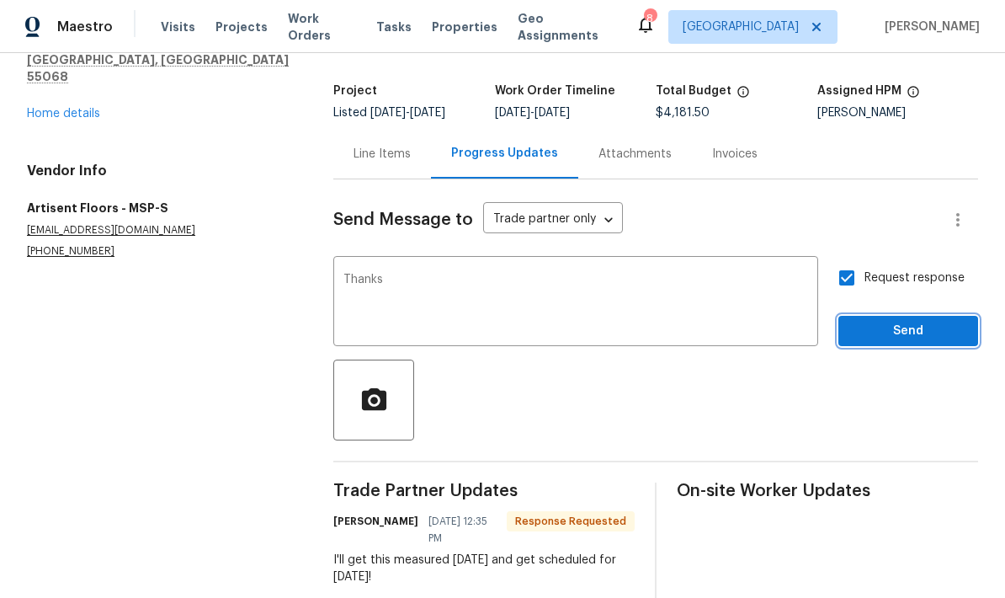
click at [870, 321] on span "Send" at bounding box center [908, 331] width 113 height 21
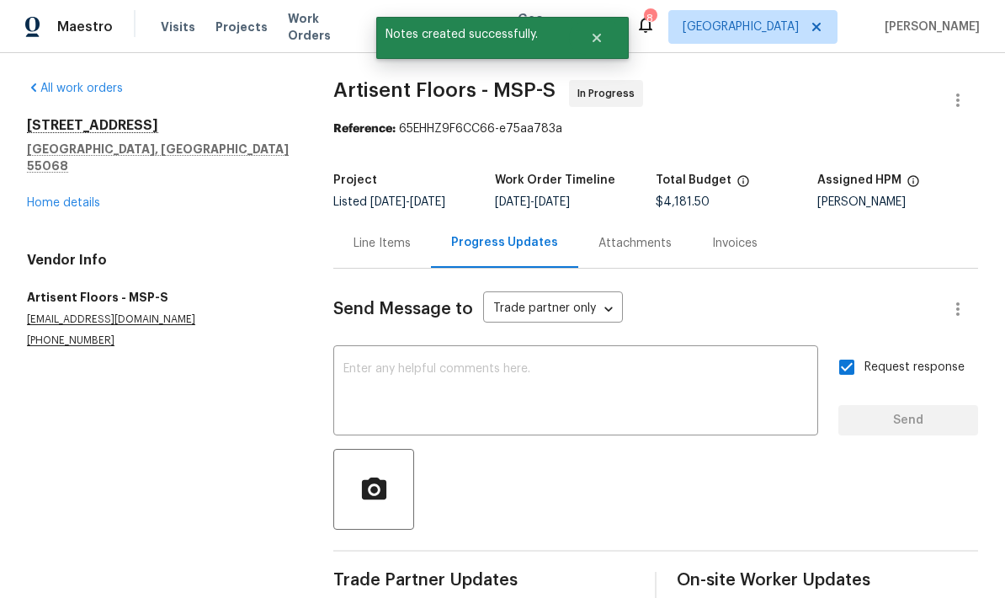
click at [844, 349] on input "Request response" at bounding box center [846, 366] width 35 height 35
checkbox input "false"
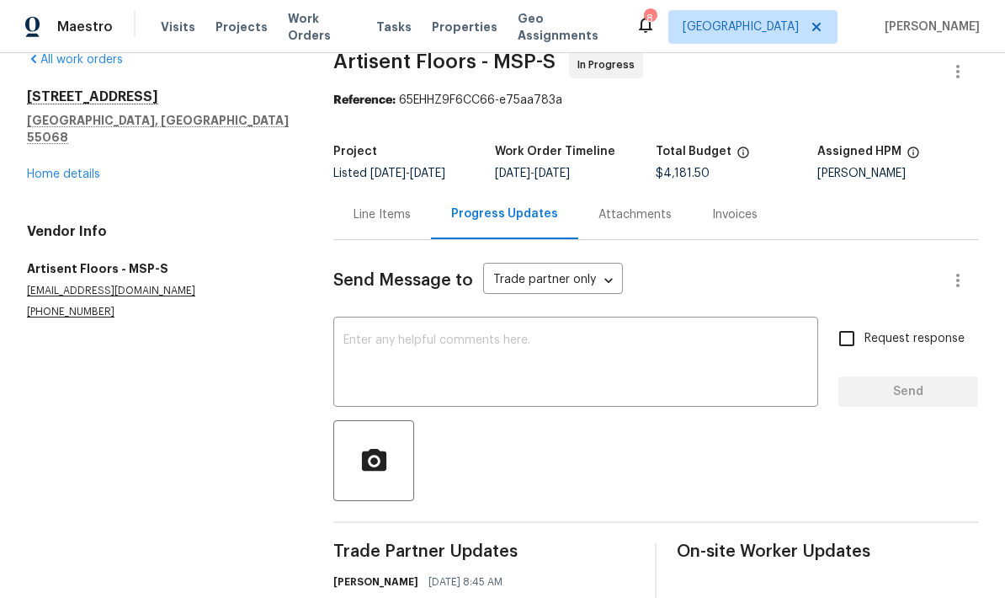
scroll to position [19, 0]
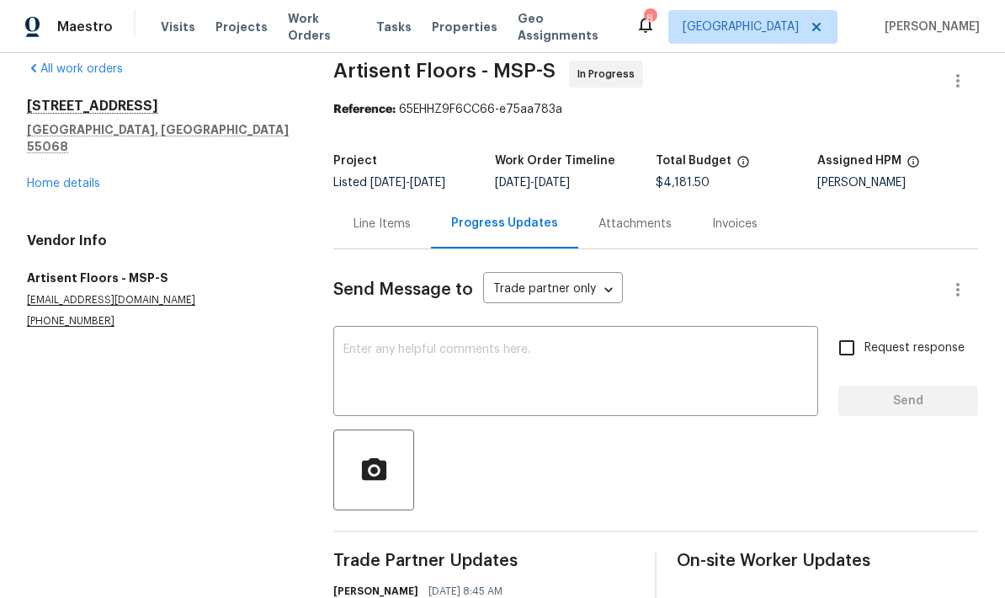
click at [41, 178] on link "Home details" at bounding box center [63, 184] width 73 height 12
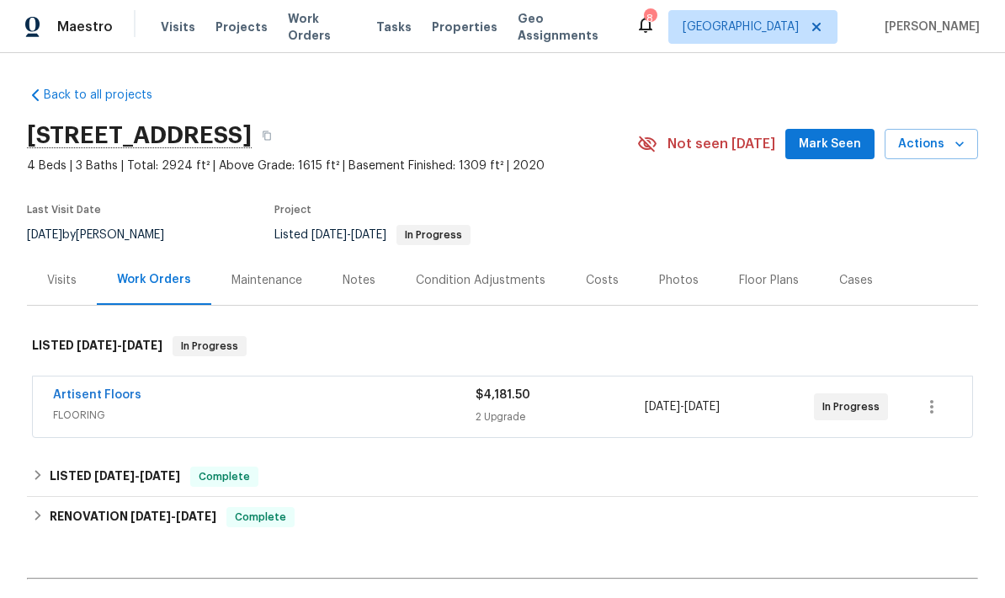
click at [919, 134] on span "Actions" at bounding box center [931, 144] width 67 height 21
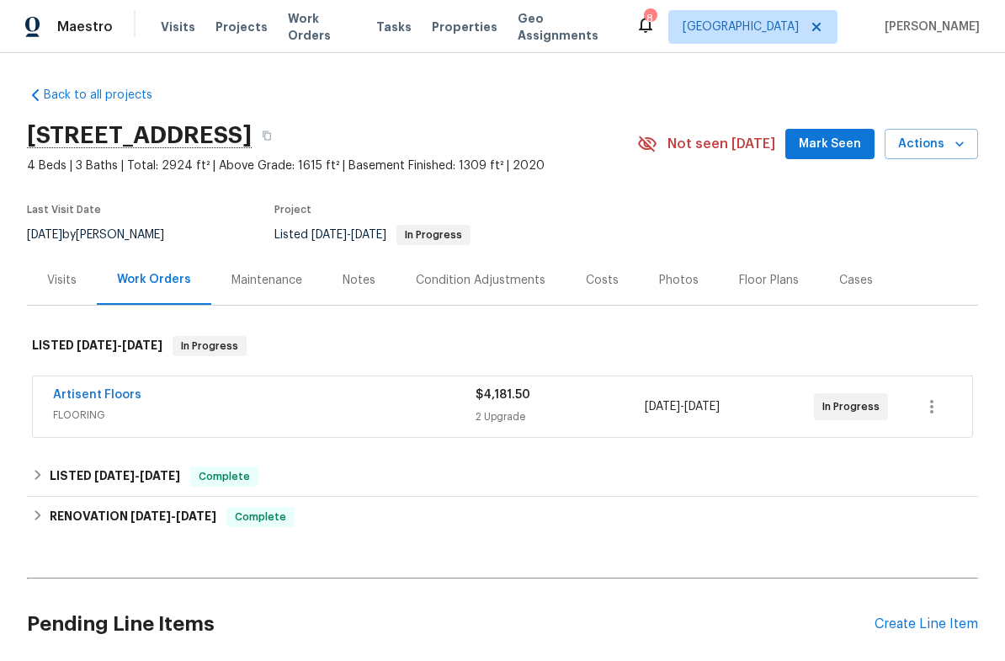
click at [956, 137] on icon "button" at bounding box center [959, 144] width 17 height 17
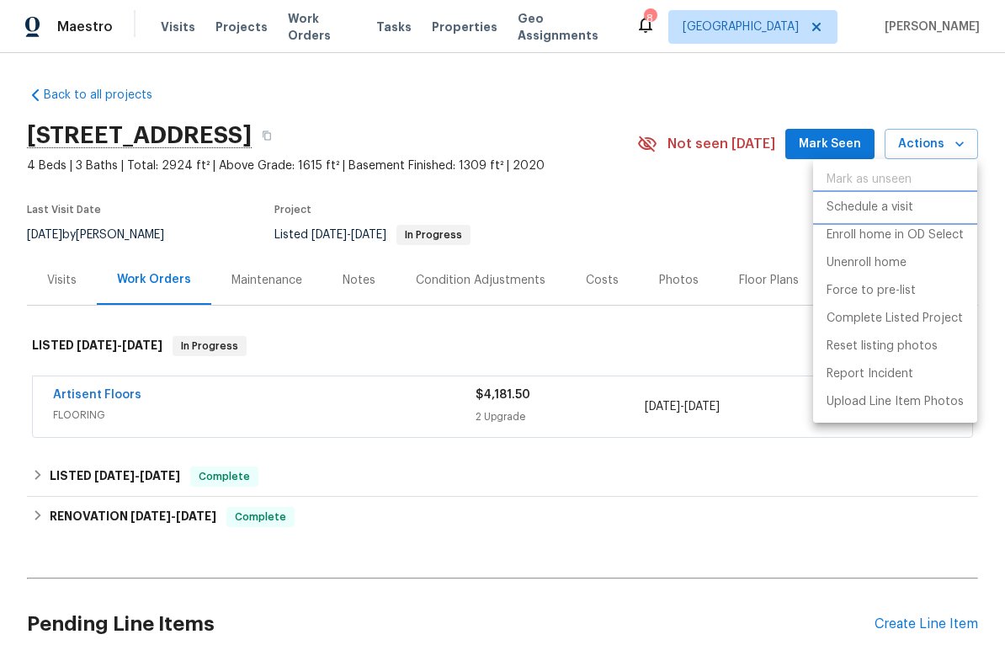
click at [844, 211] on p "Schedule a visit" at bounding box center [870, 208] width 87 height 18
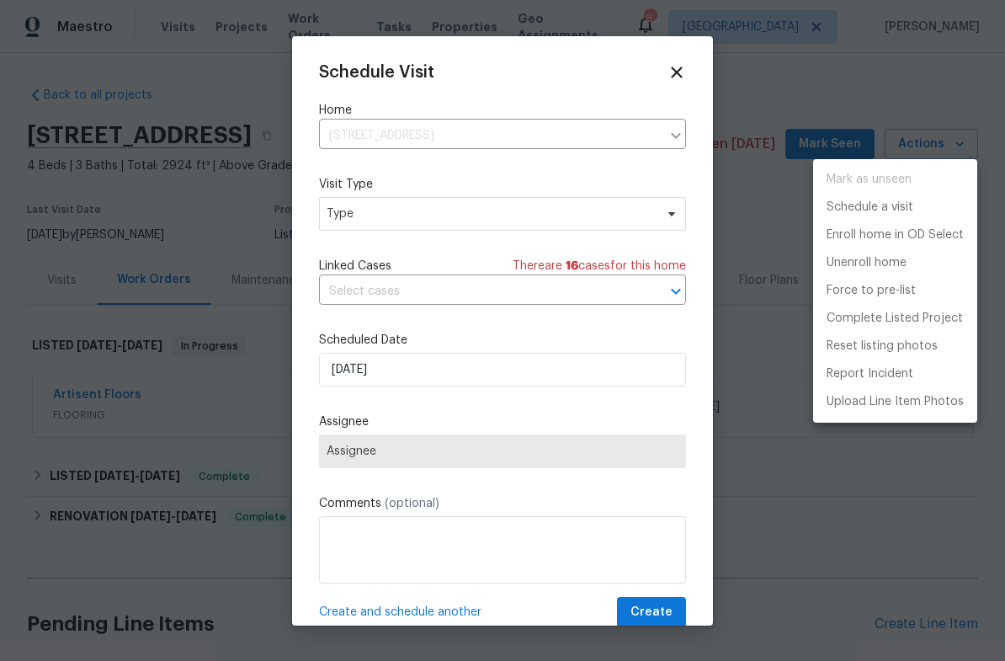
click at [349, 211] on div at bounding box center [502, 330] width 1005 height 661
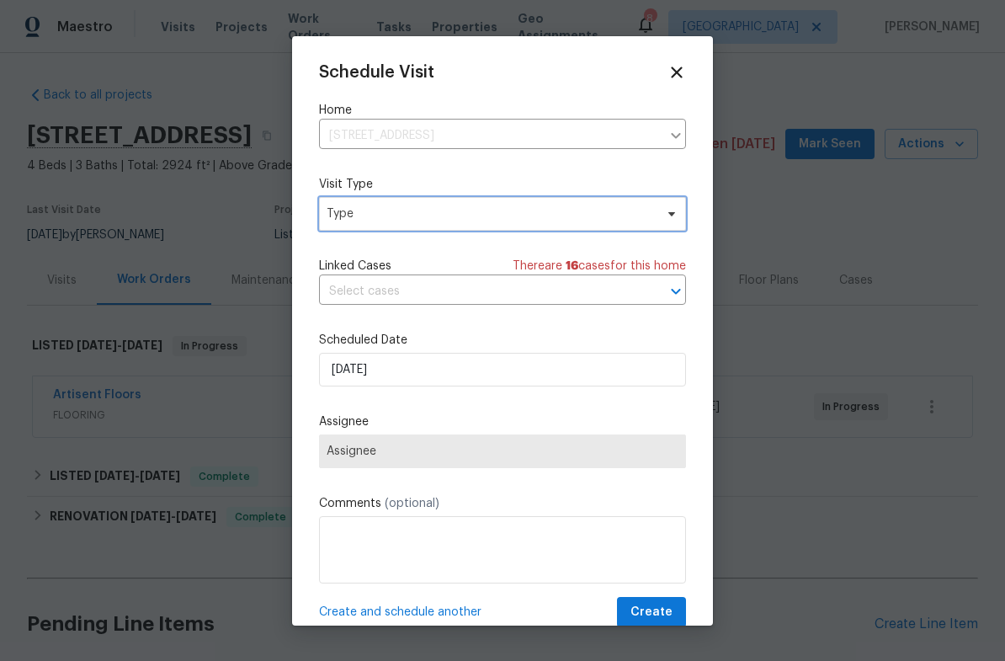
click at [348, 222] on span "Type" at bounding box center [491, 213] width 328 height 17
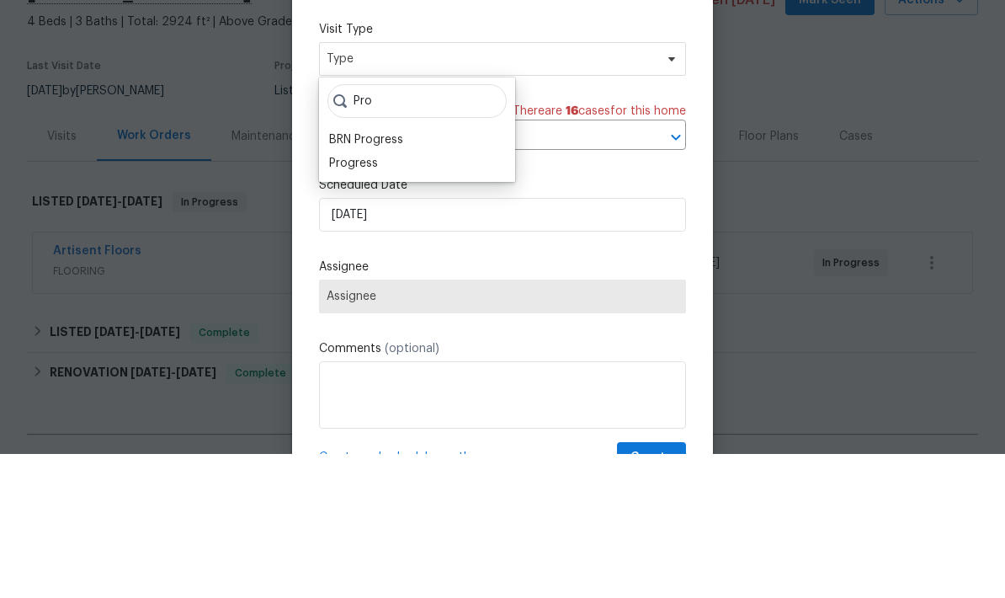
type input "Pro"
click at [345, 299] on div "Progress" at bounding box center [353, 307] width 49 height 17
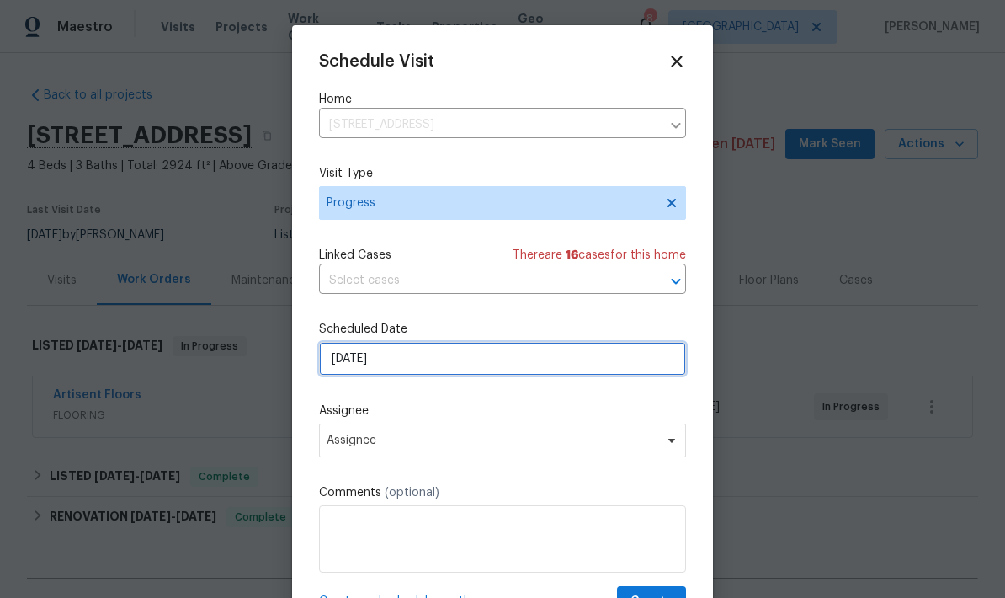
click at [357, 359] on input "9/4/2025" at bounding box center [502, 359] width 367 height 34
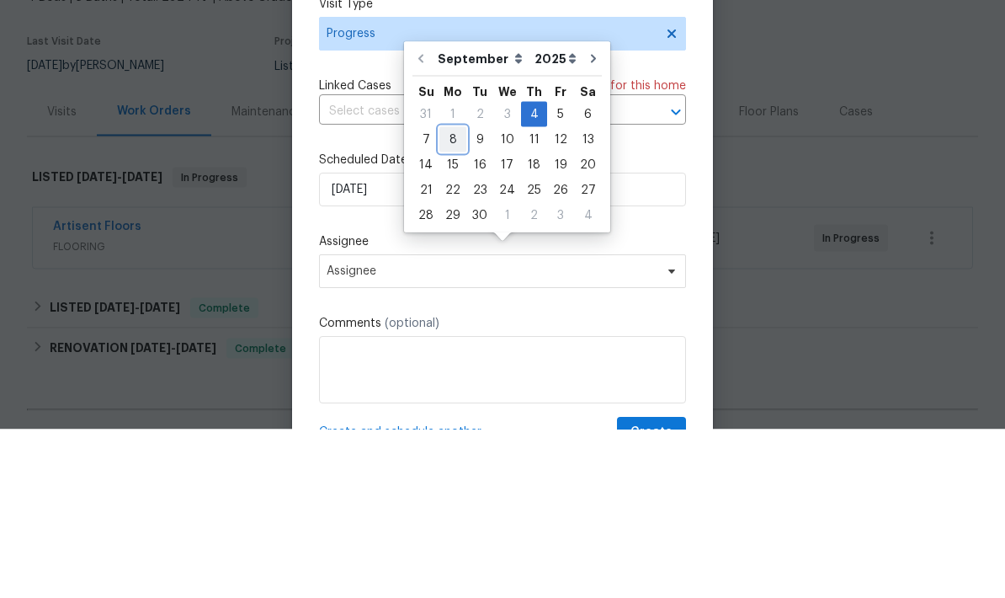
click at [449, 296] on div "8" at bounding box center [452, 308] width 27 height 24
type input "9/8/2025"
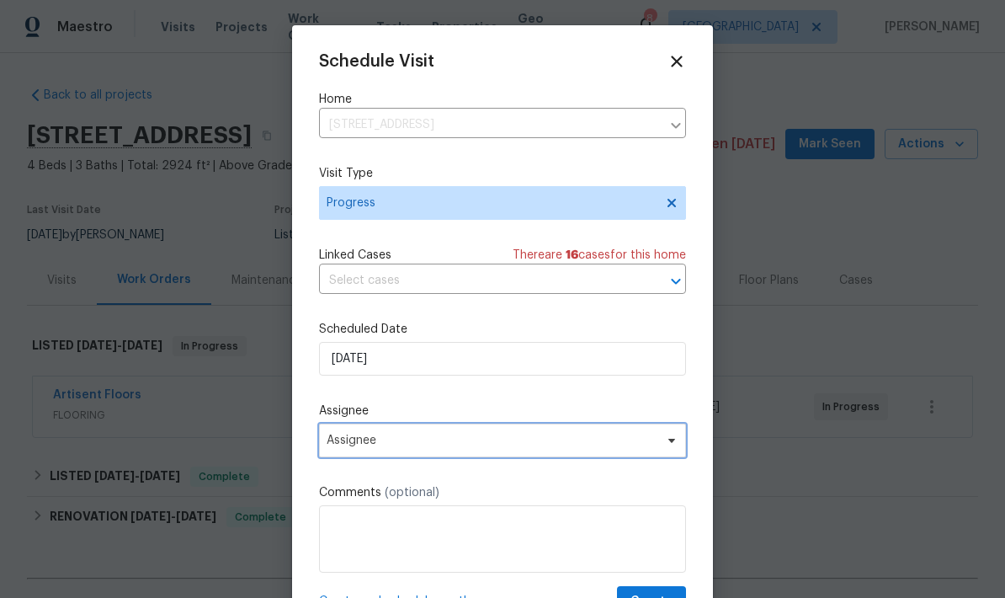
click at [353, 440] on span "Assignee" at bounding box center [492, 440] width 330 height 13
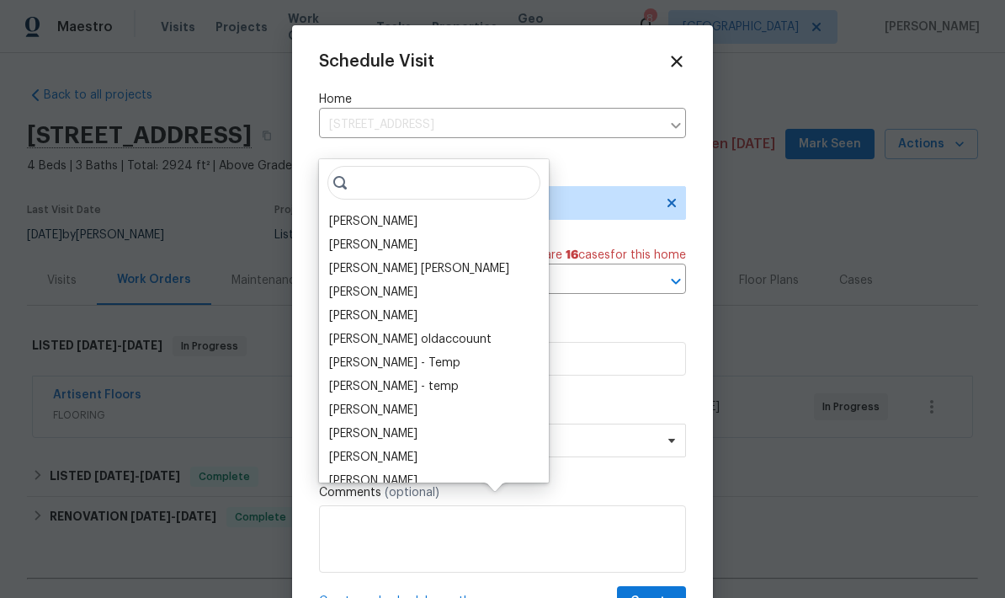
click at [334, 213] on div "[PERSON_NAME]" at bounding box center [373, 221] width 88 height 17
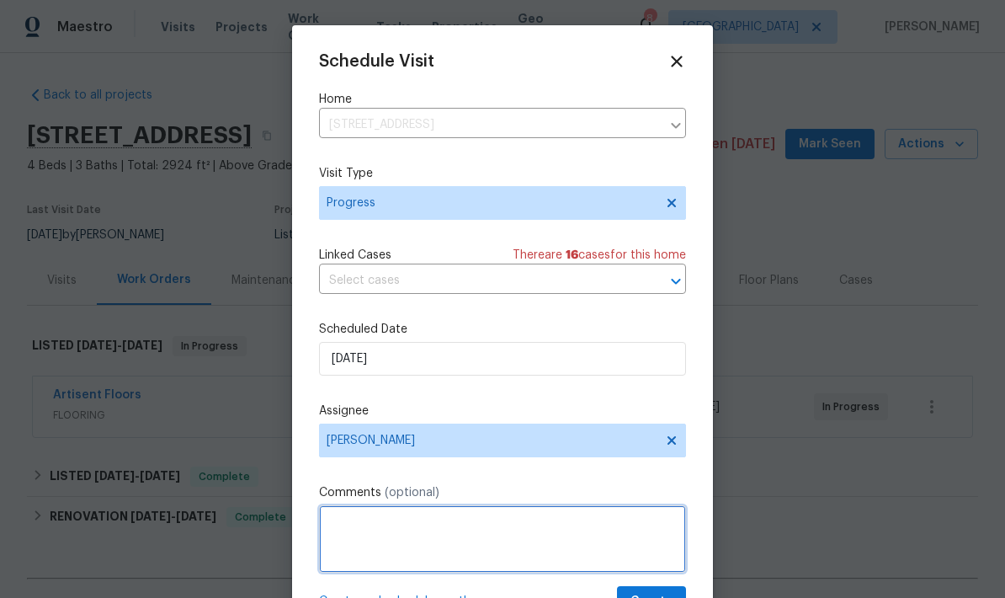
click at [343, 531] on textarea at bounding box center [502, 538] width 367 height 67
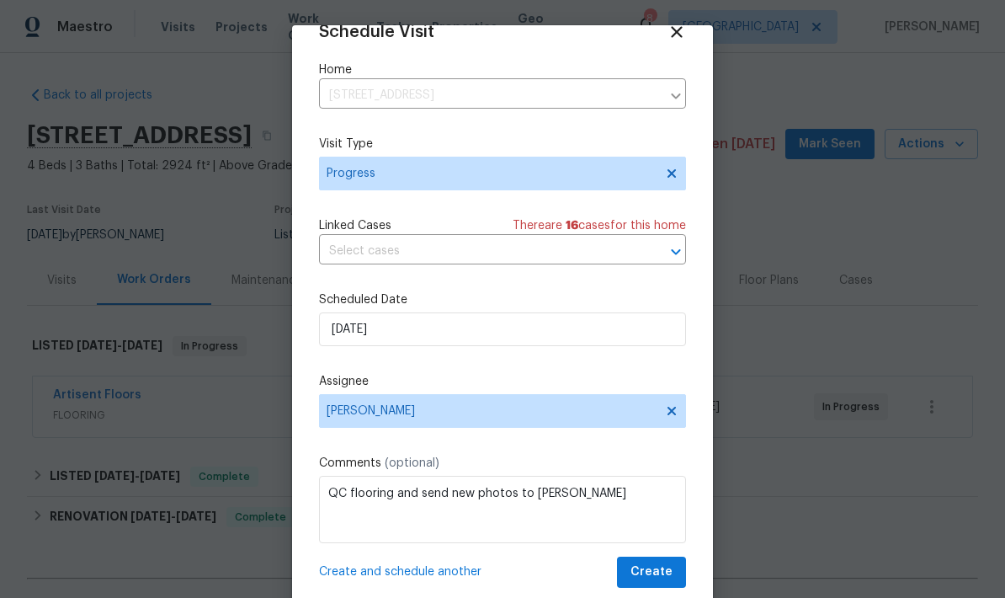
scroll to position [33, 0]
type textarea "QC flooring and send new photos to [PERSON_NAME]"
click at [655, 568] on span "Create" at bounding box center [652, 572] width 42 height 21
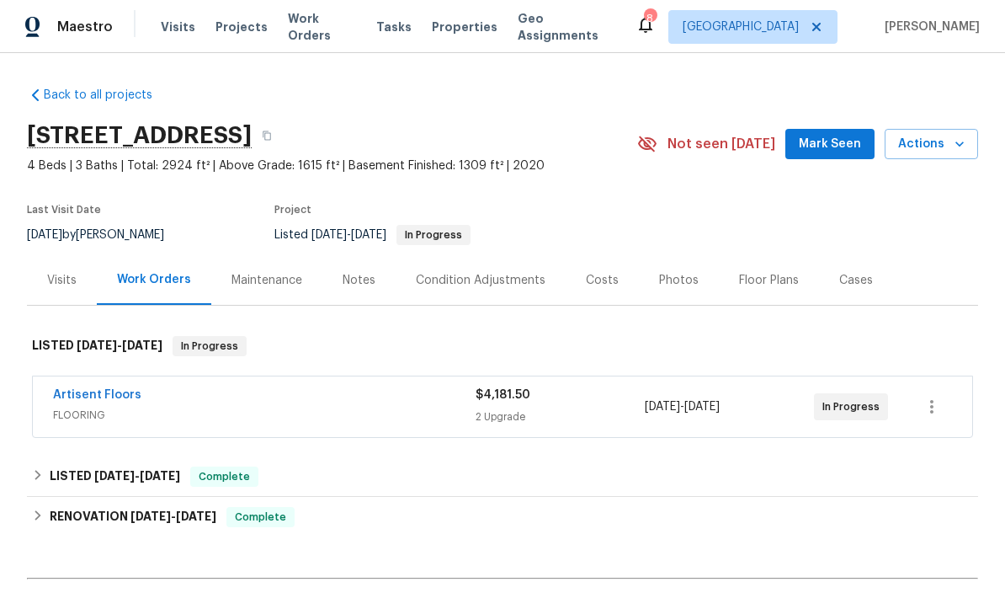
click at [49, 272] on div "Visits" at bounding box center [61, 280] width 29 height 17
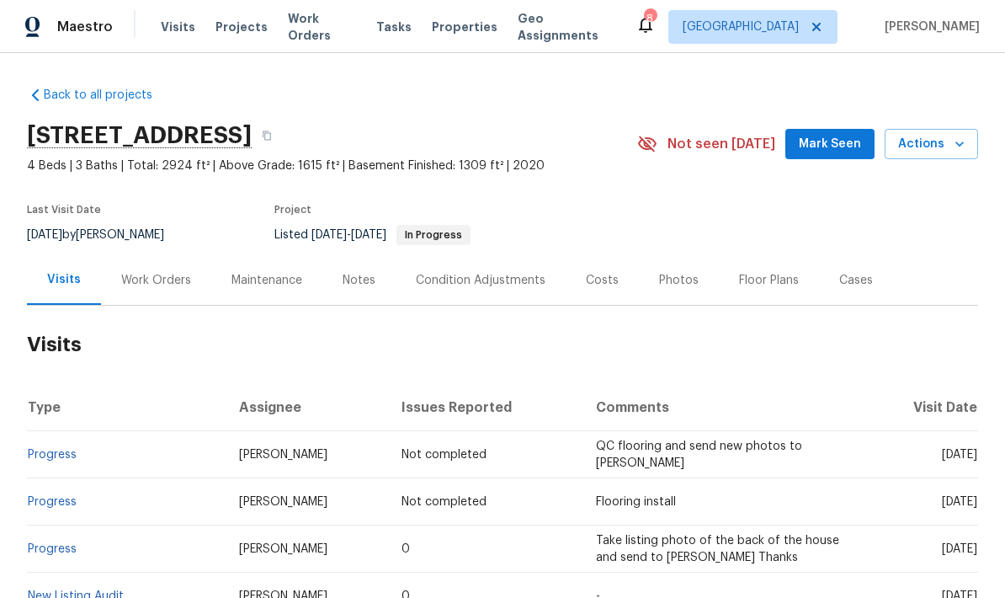
click at [45, 496] on link "Progress" at bounding box center [52, 502] width 49 height 12
